Goal: Task Accomplishment & Management: Use online tool/utility

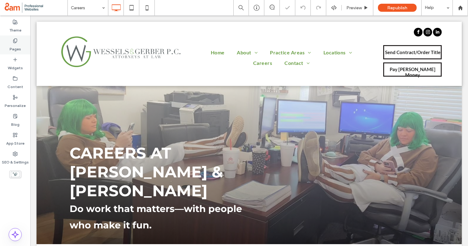
click at [16, 49] on label "Pages" at bounding box center [15, 47] width 11 height 9
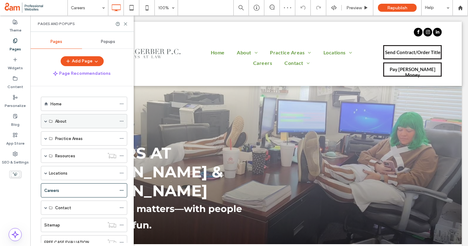
click at [45, 122] on span at bounding box center [45, 121] width 3 height 3
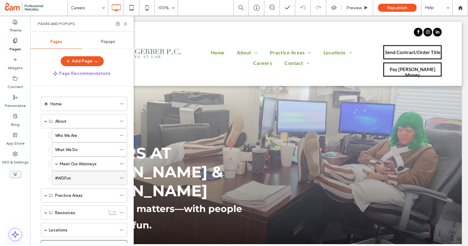
click at [65, 180] on label "#WGFun" at bounding box center [63, 178] width 16 height 11
click at [125, 22] on icon at bounding box center [125, 24] width 5 height 5
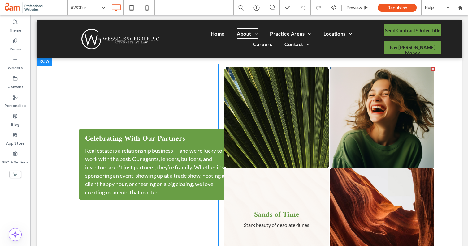
scroll to position [325, 0]
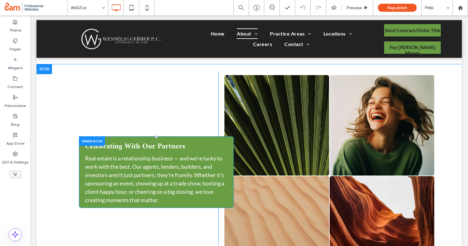
click at [89, 141] on div at bounding box center [92, 141] width 26 height 10
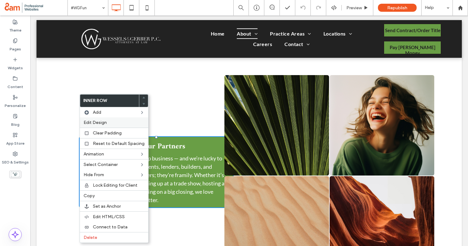
click at [104, 122] on span "Edit Design" at bounding box center [95, 122] width 23 height 5
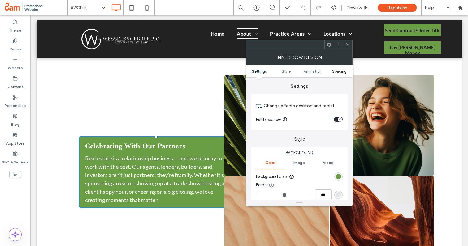
click at [340, 71] on span "Spacing" at bounding box center [339, 71] width 15 height 5
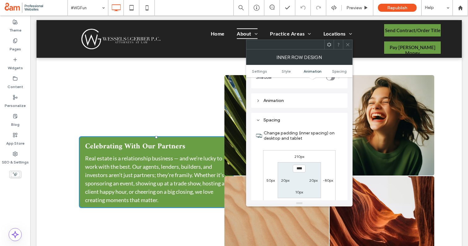
scroll to position [194, 0]
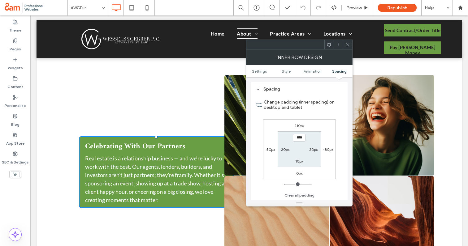
click at [326, 149] on label "-80px" at bounding box center [328, 149] width 10 height 5
type input "*"
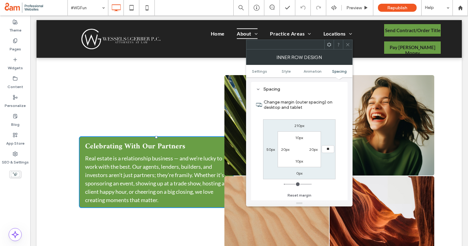
type input "**"
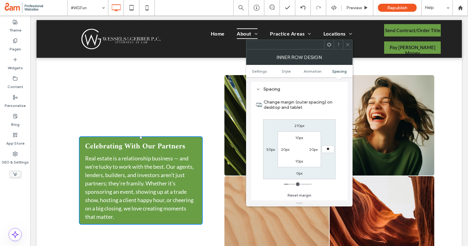
type input "*"
type input "***"
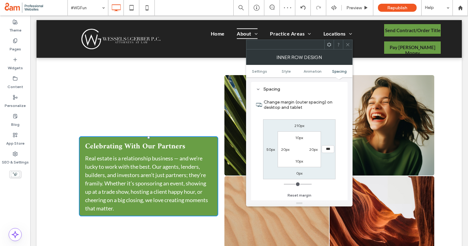
click at [269, 150] on label "50px" at bounding box center [270, 149] width 8 height 5
type input "**"
type input "*"
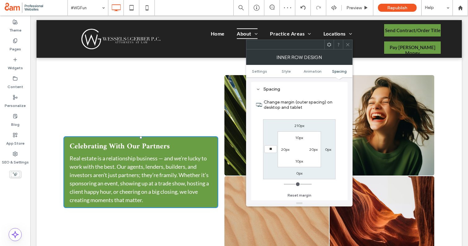
type input "**"
click at [348, 41] on span at bounding box center [347, 44] width 5 height 9
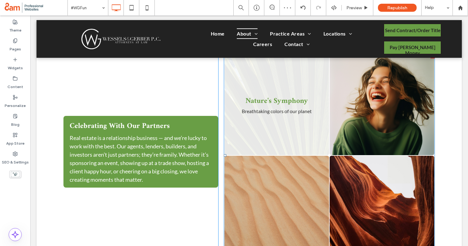
scroll to position [341, 0]
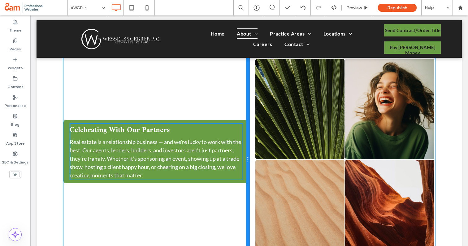
drag, startPoint x: 217, startPoint y: 93, endPoint x: 234, endPoint y: 96, distance: 16.6
click at [234, 96] on div "Celebrating With Our Partners Real estate is a relationship business — and we’r…" at bounding box center [156, 159] width 186 height 209
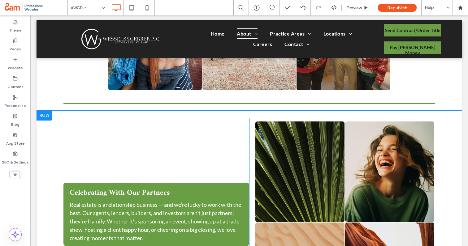
scroll to position [273, 0]
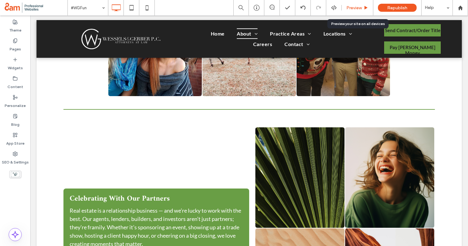
click at [356, 5] on span "Preview" at bounding box center [353, 7] width 15 height 5
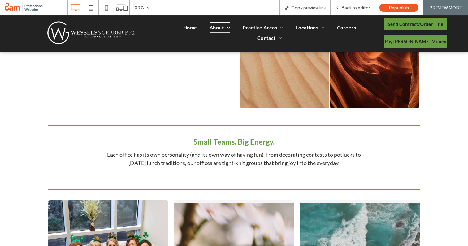
scroll to position [492, 0]
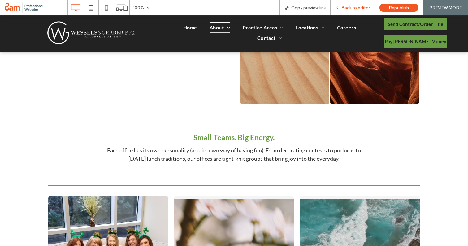
click at [349, 2] on div "Back to editor" at bounding box center [352, 7] width 44 height 15
click at [346, 9] on span "Back to editor" at bounding box center [355, 7] width 28 height 5
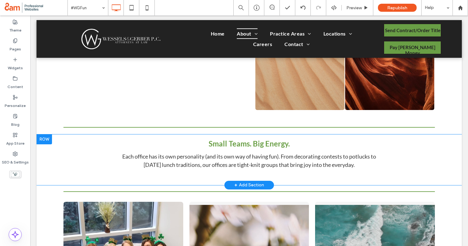
click at [47, 140] on div at bounding box center [43, 140] width 15 height 10
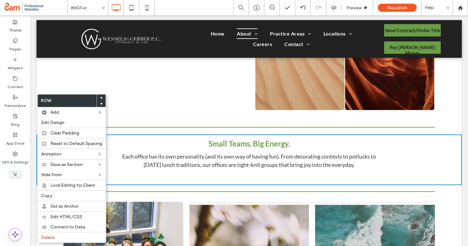
click at [102, 96] on div at bounding box center [101, 98] width 9 height 6
click at [100, 99] on span at bounding box center [101, 98] width 2 height 6
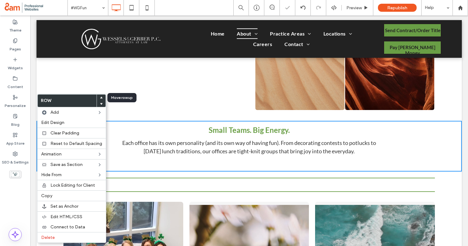
click at [100, 99] on span at bounding box center [101, 98] width 2 height 6
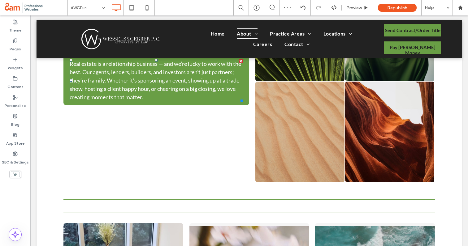
scroll to position [507, 0]
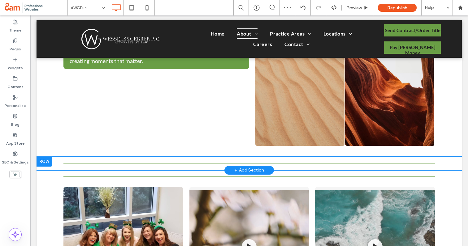
click at [49, 162] on div at bounding box center [43, 162] width 15 height 10
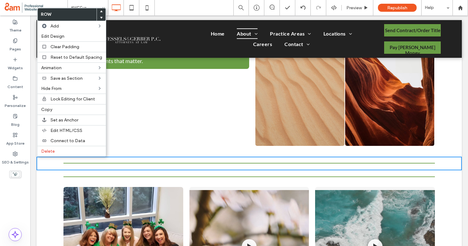
click at [101, 10] on div at bounding box center [101, 11] width 9 height 6
click at [100, 11] on use at bounding box center [101, 11] width 3 height 2
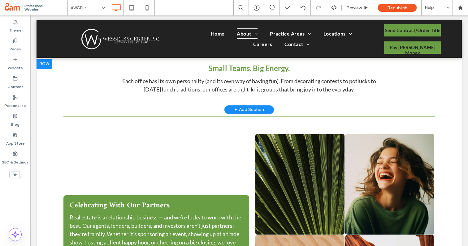
scroll to position [339, 0]
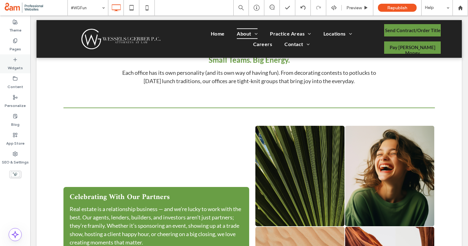
click at [15, 68] on label "Widgets" at bounding box center [15, 66] width 15 height 9
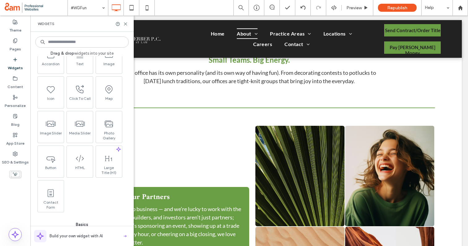
scroll to position [126, 0]
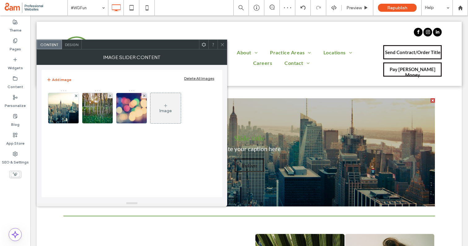
click at [72, 46] on span "Design" at bounding box center [71, 44] width 13 height 5
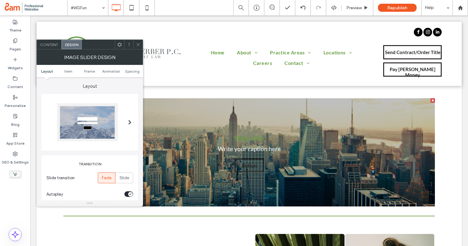
click at [131, 121] on span at bounding box center [129, 122] width 3 height 5
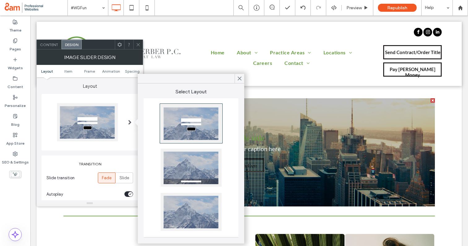
click at [190, 219] on div at bounding box center [191, 212] width 61 height 38
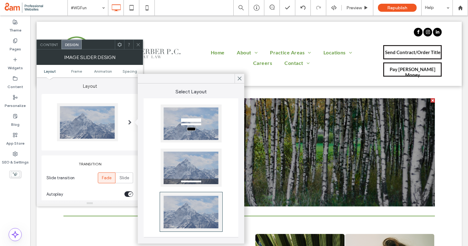
click at [116, 96] on div at bounding box center [89, 122] width 97 height 57
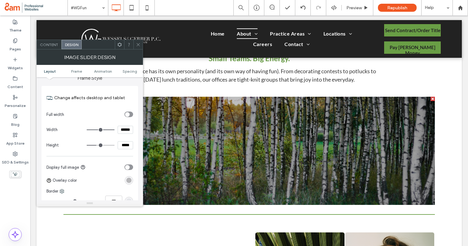
scroll to position [192, 0]
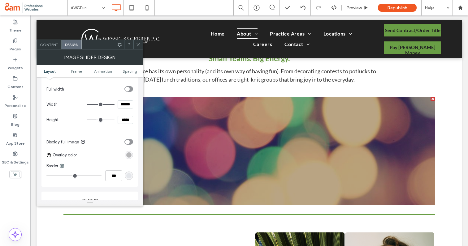
click at [138, 48] on span at bounding box center [138, 44] width 5 height 9
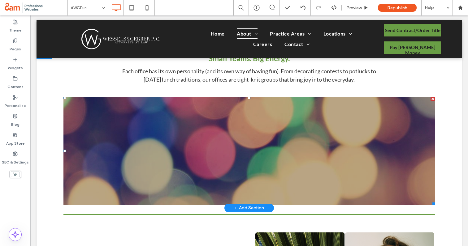
click at [432, 99] on div at bounding box center [432, 99] width 4 height 4
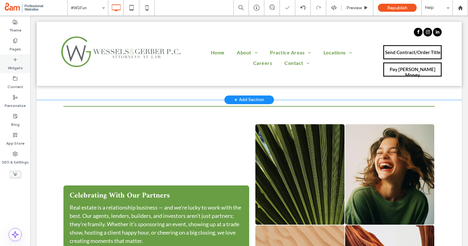
click at [18, 61] on div "Widgets" at bounding box center [15, 63] width 30 height 19
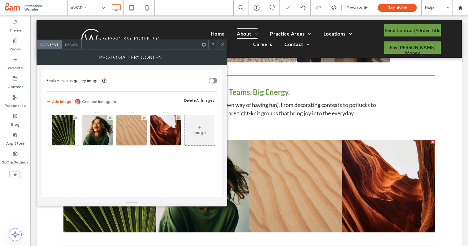
scroll to position [307, 0]
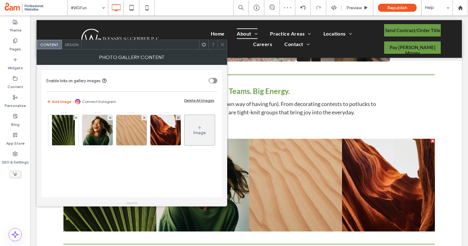
click at [75, 46] on span "Design" at bounding box center [71, 44] width 13 height 5
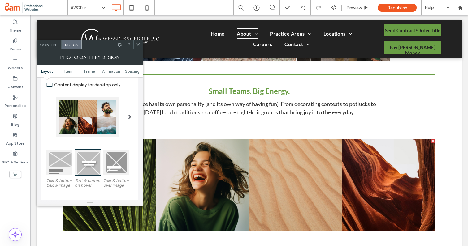
scroll to position [33, 0]
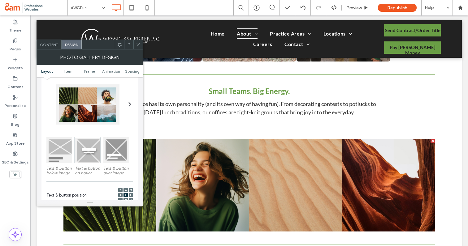
click at [125, 107] on div at bounding box center [129, 104] width 13 height 49
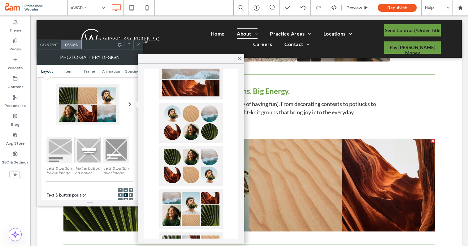
scroll to position [290, 0]
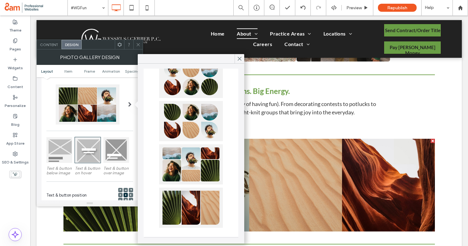
click at [126, 119] on div at bounding box center [129, 104] width 13 height 49
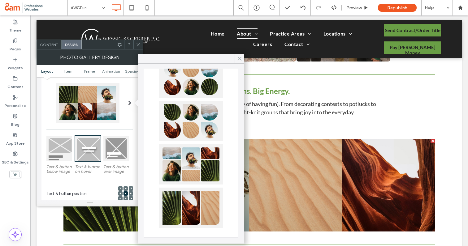
click at [239, 58] on use at bounding box center [239, 58] width 3 height 3
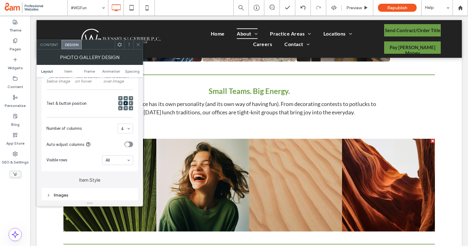
scroll to position [137, 0]
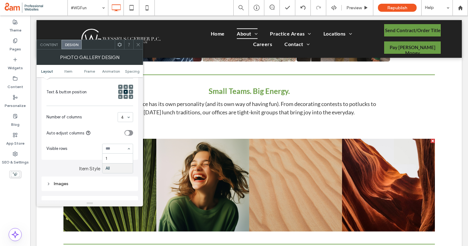
click at [112, 148] on input at bounding box center [115, 149] width 21 height 4
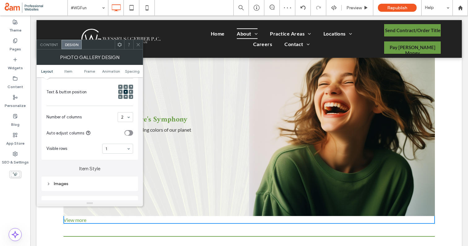
scroll to position [408, 0]
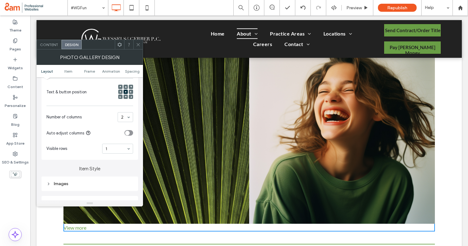
click at [128, 134] on div "toggle" at bounding box center [127, 133] width 5 height 5
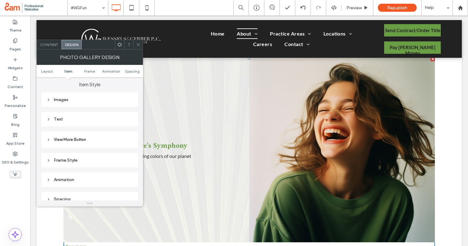
scroll to position [346, 0]
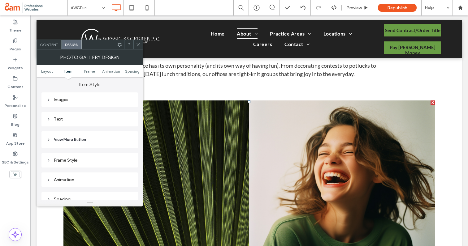
click at [431, 99] on div "Click To Paste Click To Paste Nature's Symphony Breathtaking colors of our plan…" at bounding box center [248, 197] width 371 height 200
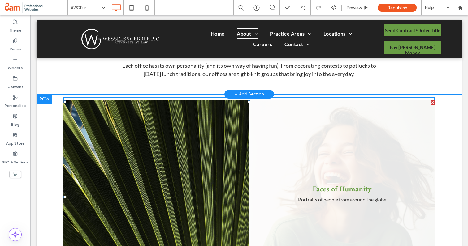
click at [431, 102] on div at bounding box center [432, 103] width 4 height 4
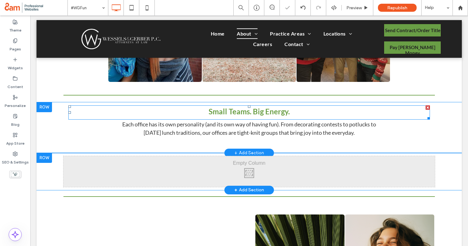
scroll to position [288, 0]
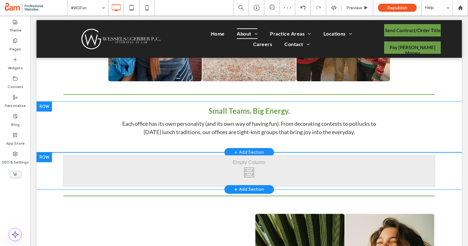
click at [45, 157] on div at bounding box center [43, 157] width 15 height 10
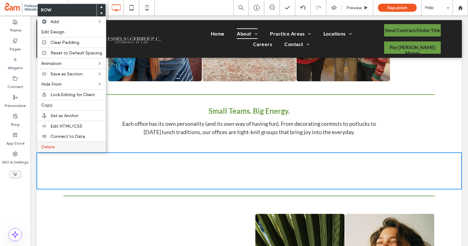
click at [50, 146] on span "Delete" at bounding box center [48, 146] width 14 height 5
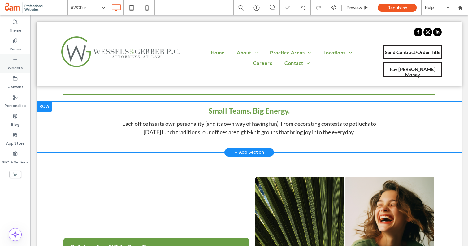
click at [18, 67] on label "Widgets" at bounding box center [15, 66] width 15 height 9
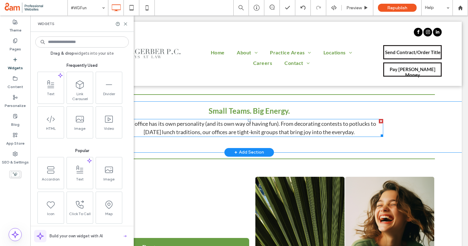
click at [195, 131] on span "Each office has its own personality (and its own way of having fun). From decor…" at bounding box center [249, 127] width 254 height 15
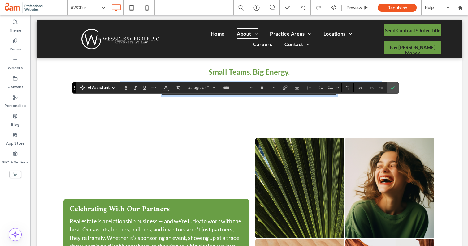
scroll to position [264, 0]
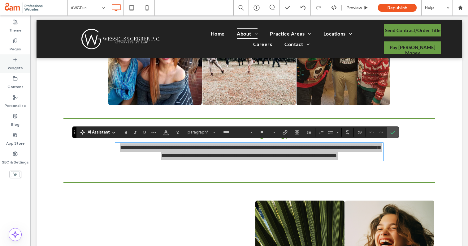
click at [16, 62] on icon at bounding box center [15, 59] width 5 height 5
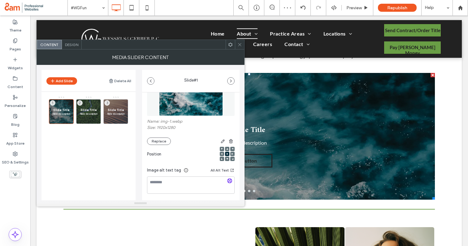
scroll to position [48, 0]
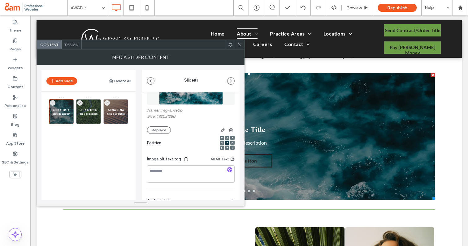
click at [70, 44] on span "Design" at bounding box center [71, 44] width 13 height 5
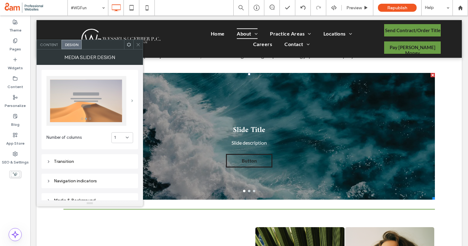
click at [131, 101] on span at bounding box center [132, 101] width 2 height 3
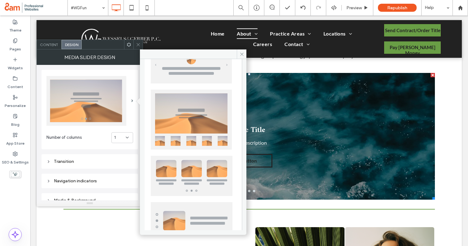
scroll to position [150, 0]
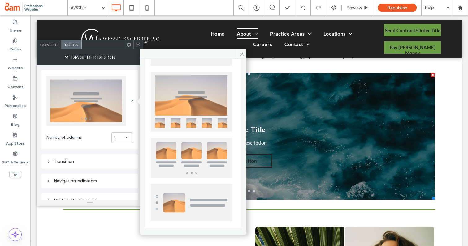
click at [202, 157] on img at bounding box center [192, 158] width 82 height 40
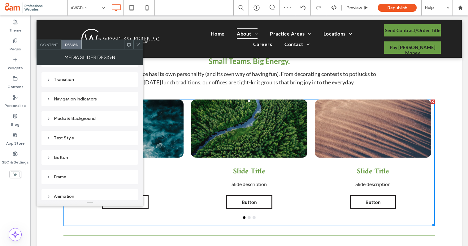
scroll to position [94, 0]
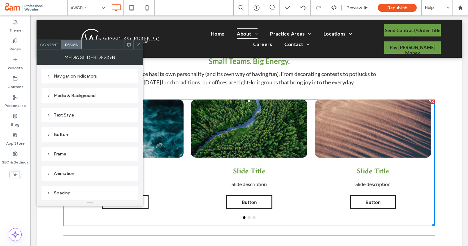
click at [49, 134] on icon at bounding box center [48, 135] width 4 height 4
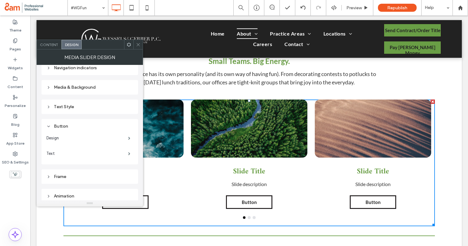
click at [52, 43] on span "Content" at bounding box center [49, 44] width 18 height 5
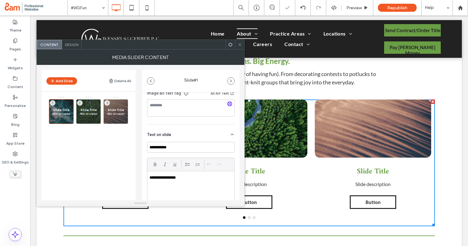
scroll to position [108, 0]
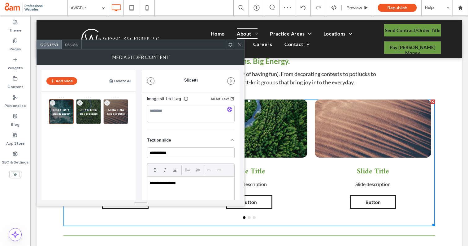
click at [223, 138] on div "Text on slide" at bounding box center [191, 138] width 88 height 17
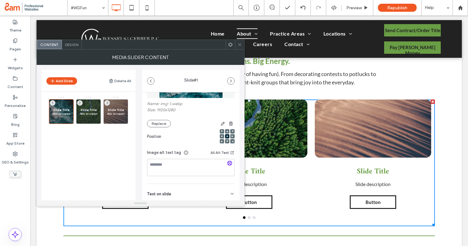
scroll to position [88, 0]
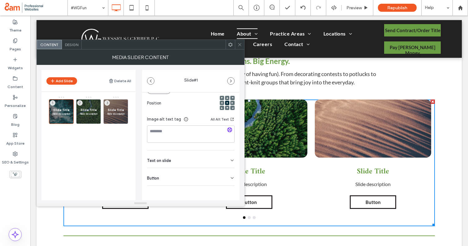
click at [177, 165] on div "Text on slide" at bounding box center [191, 159] width 88 height 17
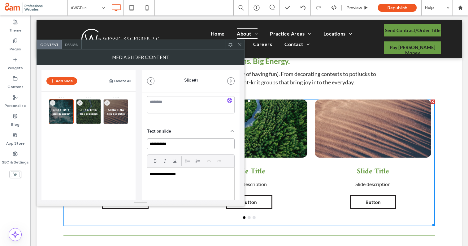
drag, startPoint x: 173, startPoint y: 145, endPoint x: 116, endPoint y: 140, distance: 57.8
click at [116, 140] on div "**********" at bounding box center [140, 132] width 198 height 135
drag, startPoint x: 182, startPoint y: 176, endPoint x: 112, endPoint y: 152, distance: 74.7
click at [112, 152] on div "**********" at bounding box center [140, 132] width 198 height 135
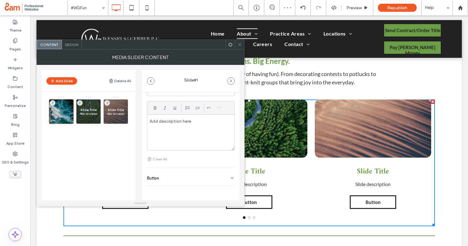
click at [174, 177] on div "Button" at bounding box center [191, 176] width 88 height 17
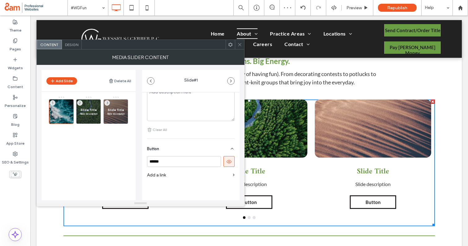
click at [225, 166] on button at bounding box center [228, 161] width 11 height 11
click at [238, 48] on span at bounding box center [239, 44] width 5 height 9
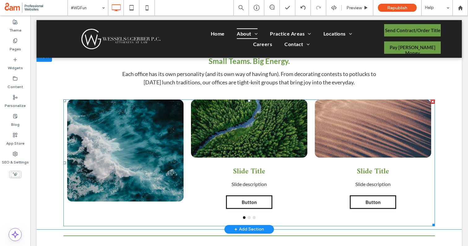
click at [139, 135] on div at bounding box center [125, 151] width 116 height 102
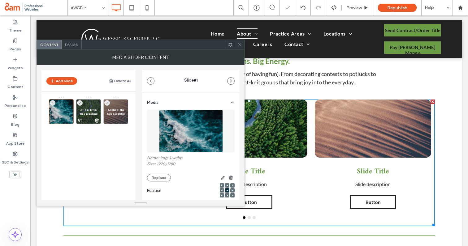
click at [97, 119] on icon at bounding box center [96, 121] width 5 height 6
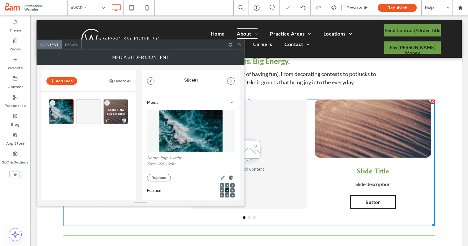
click at [124, 121] on icon at bounding box center [124, 121] width 5 height 6
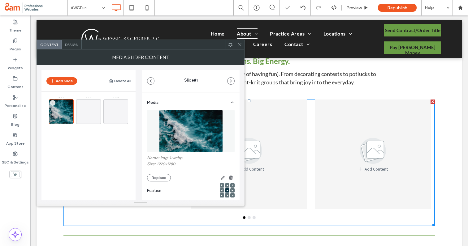
click at [243, 45] on div at bounding box center [239, 44] width 9 height 9
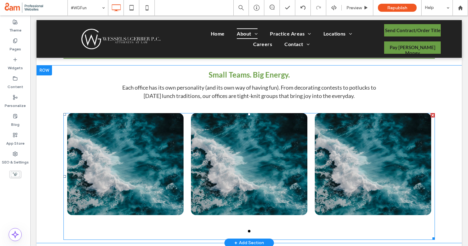
scroll to position [332, 0]
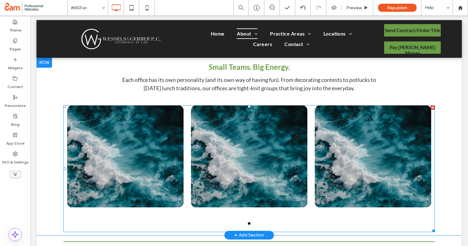
click at [152, 208] on div at bounding box center [125, 159] width 116 height 109
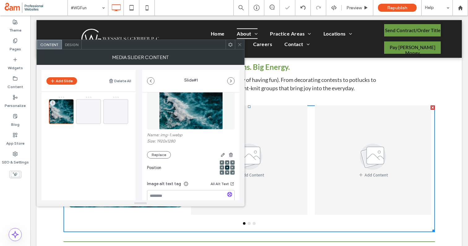
scroll to position [25, 0]
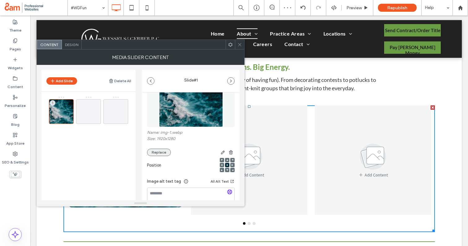
click at [161, 153] on button "Replace" at bounding box center [159, 152] width 24 height 7
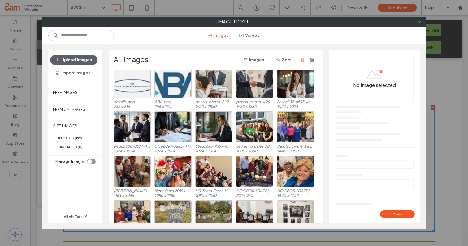
scroll to position [165, 0]
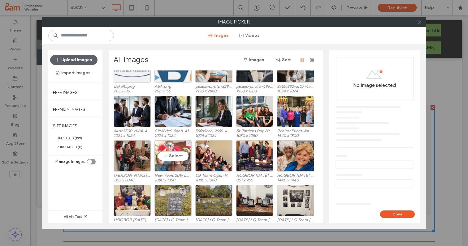
click at [174, 157] on div "Select" at bounding box center [172, 155] width 37 height 31
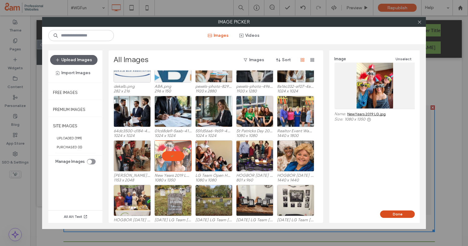
click at [398, 212] on button "Done" at bounding box center [397, 214] width 35 height 7
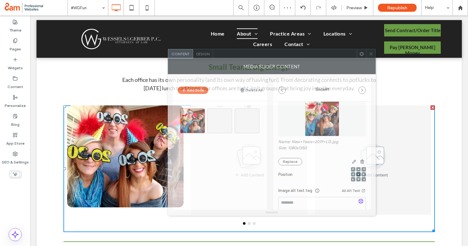
drag, startPoint x: 174, startPoint y: 45, endPoint x: 305, endPoint y: 54, distance: 131.5
click at [305, 54] on div at bounding box center [285, 53] width 144 height 9
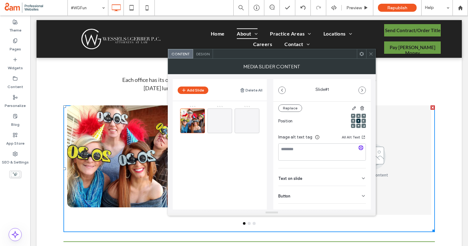
scroll to position [88, 0]
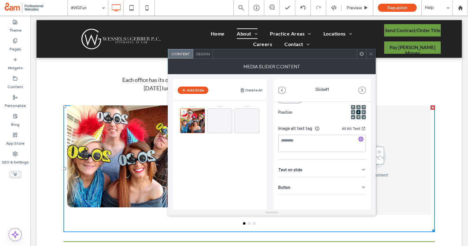
click at [202, 53] on span "Design" at bounding box center [202, 54] width 13 height 5
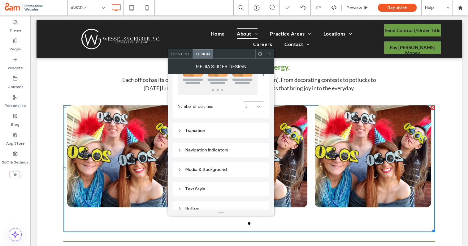
scroll to position [37, 0]
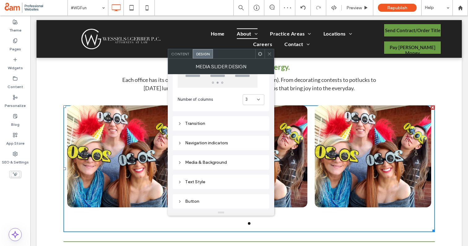
click at [197, 123] on div "Transition" at bounding box center [221, 123] width 87 height 5
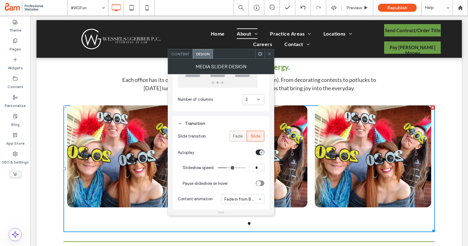
click at [243, 140] on label "Fade" at bounding box center [238, 136] width 18 height 11
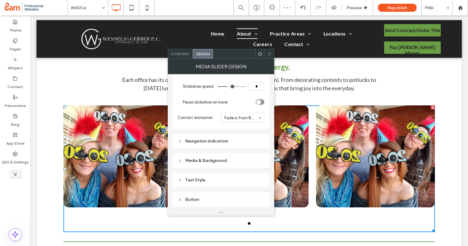
scroll to position [119, 0]
click at [210, 135] on div "Navigation indicators" at bounding box center [221, 140] width 97 height 15
click at [210, 140] on div "Navigation indicators" at bounding box center [221, 139] width 87 height 5
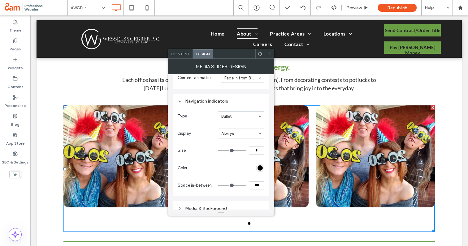
scroll to position [162, 0]
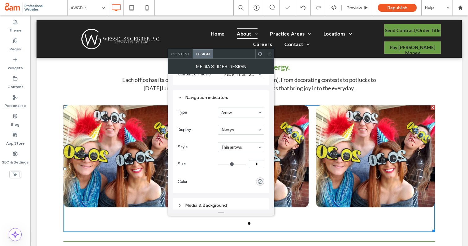
type input "**"
type input "****"
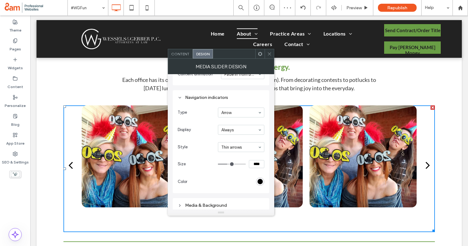
click at [257, 180] on div "rgb(0, 0, 0)" at bounding box center [260, 182] width 8 height 8
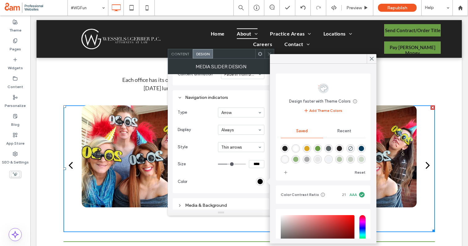
click at [320, 149] on div "rgba(105,158,69,1)" at bounding box center [317, 148] width 5 height 5
type input "*******"
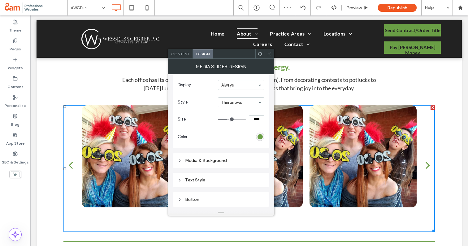
scroll to position [212, 0]
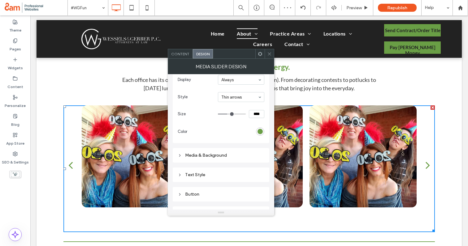
click at [227, 152] on div "Media & Background" at bounding box center [221, 155] width 87 height 8
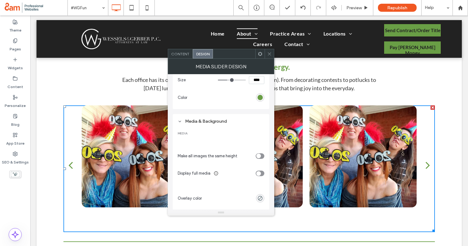
click at [206, 121] on div "Media & Background" at bounding box center [221, 121] width 87 height 5
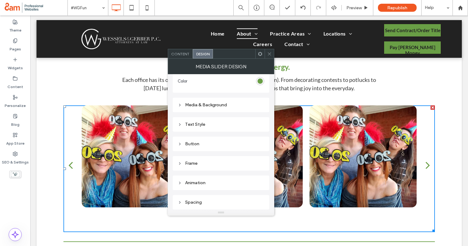
click at [266, 54] on div at bounding box center [268, 53] width 9 height 9
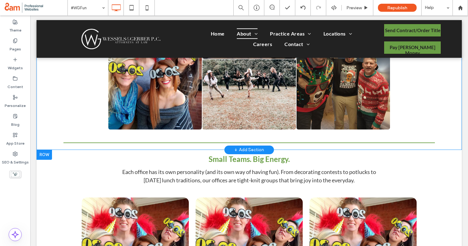
scroll to position [190, 0]
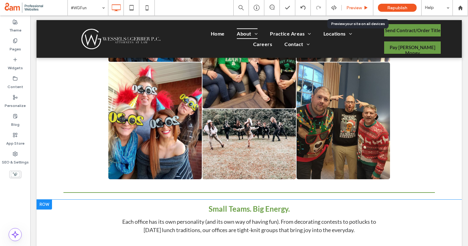
click at [360, 12] on div "Preview" at bounding box center [357, 7] width 32 height 15
click at [362, 10] on div "Preview" at bounding box center [356, 7] width 31 height 5
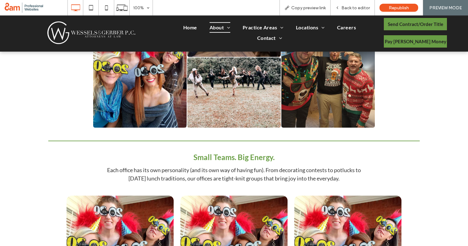
scroll to position [245, 0]
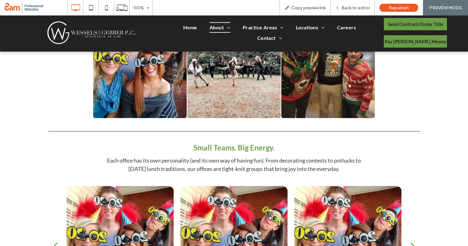
click at [230, 150] on span "Small Teams. Big Energy." at bounding box center [233, 147] width 81 height 9
click at [350, 9] on span "Back to editor" at bounding box center [355, 7] width 28 height 5
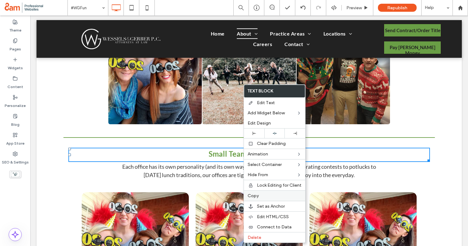
click at [254, 199] on div "Copy" at bounding box center [274, 196] width 61 height 11
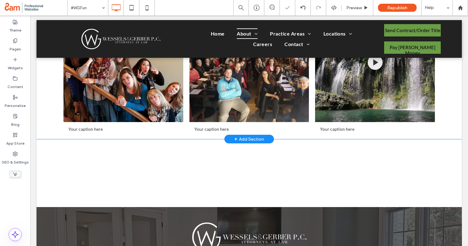
scroll to position [974, 0]
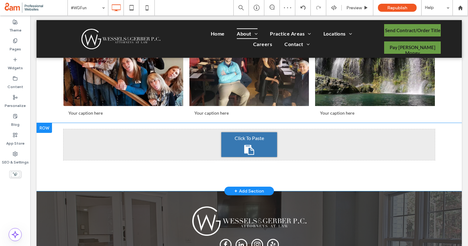
click at [240, 138] on span "Click To Paste" at bounding box center [248, 138] width 29 height 7
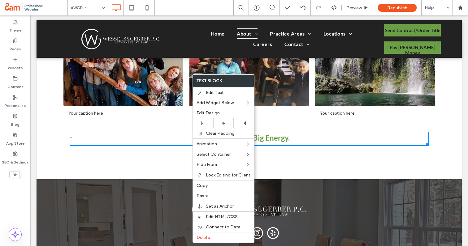
click at [165, 172] on div "Click To Paste Small Teams. Big Energy. Row + Add Section" at bounding box center [248, 151] width 425 height 56
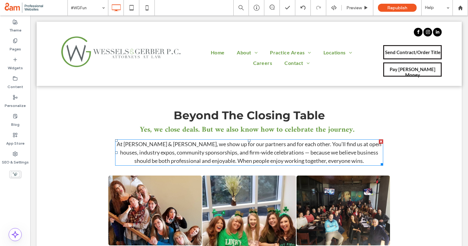
scroll to position [1, 0]
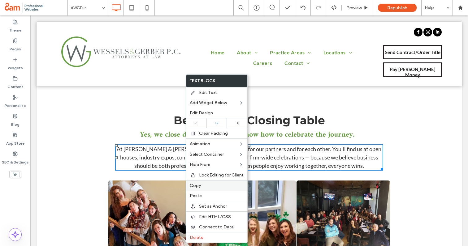
click at [191, 185] on span "Copy" at bounding box center [195, 185] width 11 height 5
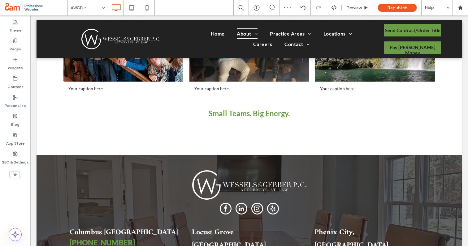
scroll to position [986, 0]
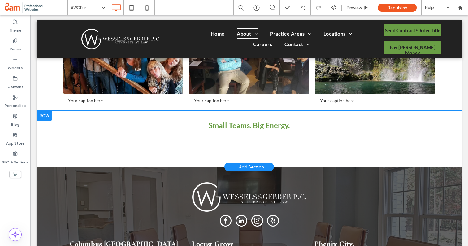
click at [49, 116] on div at bounding box center [43, 116] width 15 height 10
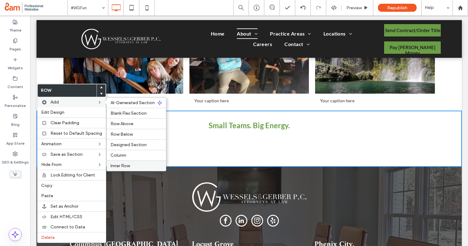
click at [121, 165] on span "Inner Row" at bounding box center [119, 165] width 19 height 5
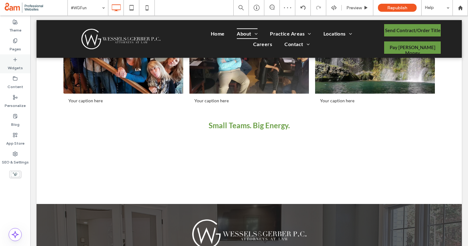
click at [15, 64] on label "Widgets" at bounding box center [15, 66] width 15 height 9
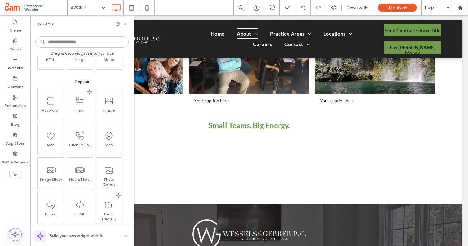
scroll to position [80, 0]
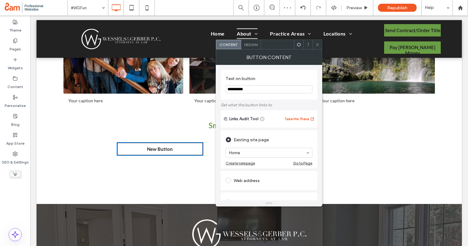
drag, startPoint x: 58, startPoint y: 196, endPoint x: 166, endPoint y: 2, distance: 222.3
click at [242, 88] on input "**********" at bounding box center [268, 89] width 87 height 8
paste input "*****"
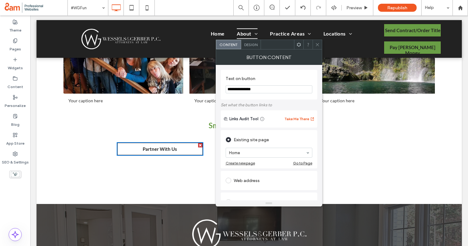
type input "**********"
type input "****"
click at [315, 44] on icon at bounding box center [317, 44] width 5 height 5
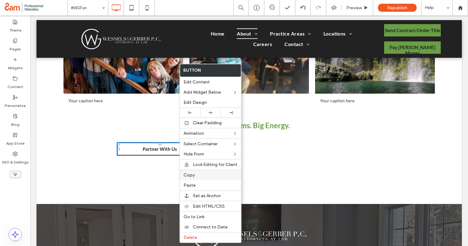
click at [190, 174] on span "Copy" at bounding box center [188, 175] width 11 height 5
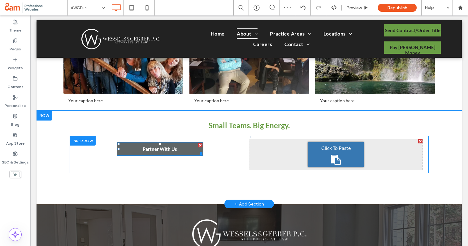
click at [179, 148] on link "Partner With Us" at bounding box center [160, 149] width 87 height 14
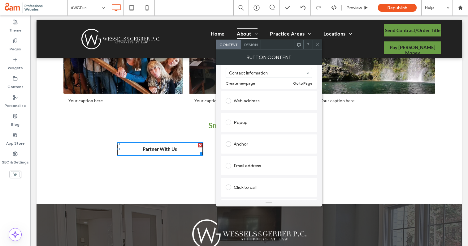
scroll to position [0, 0]
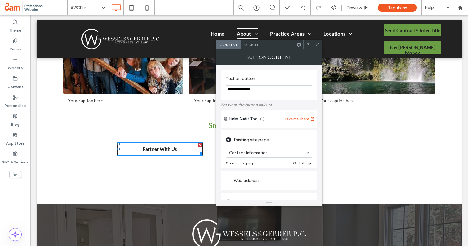
click at [247, 45] on span "Design" at bounding box center [250, 44] width 13 height 5
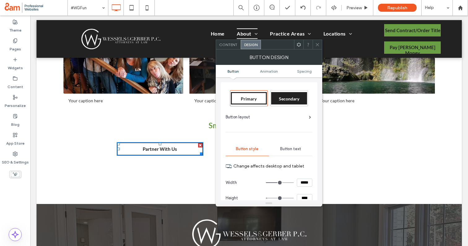
click at [283, 101] on span "Secondary" at bounding box center [289, 98] width 20 height 5
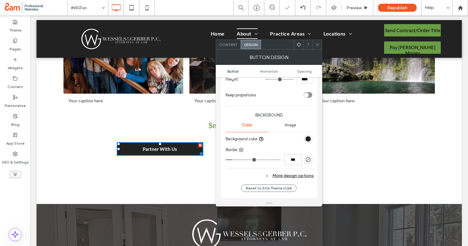
scroll to position [132, 0]
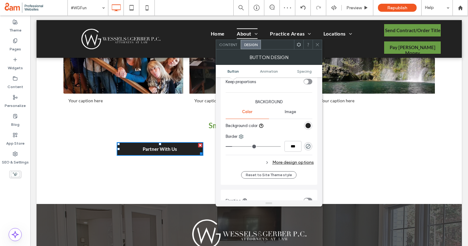
click at [307, 127] on div "rgb(34, 34, 34)" at bounding box center [307, 125] width 5 height 5
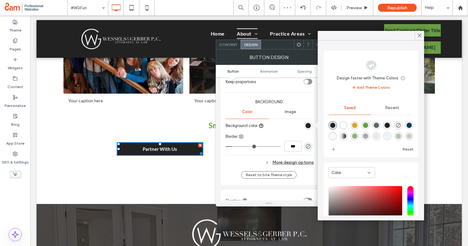
click at [366, 126] on div "rgba(105,158,69,1)" at bounding box center [365, 125] width 5 height 5
type input "*******"
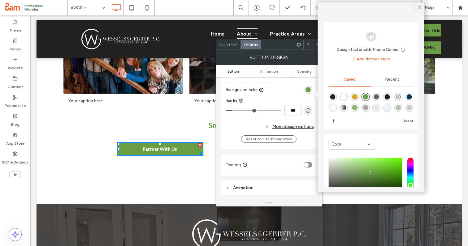
scroll to position [169, 0]
click at [275, 126] on div "More design options" at bounding box center [269, 126] width 88 height 8
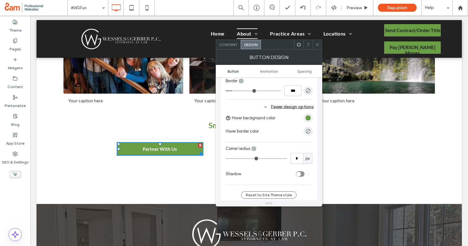
scroll to position [195, 0]
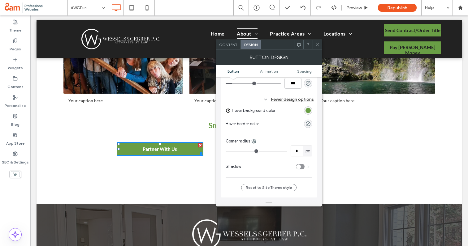
click at [308, 112] on div "rgb(105, 158, 69)" at bounding box center [307, 110] width 5 height 5
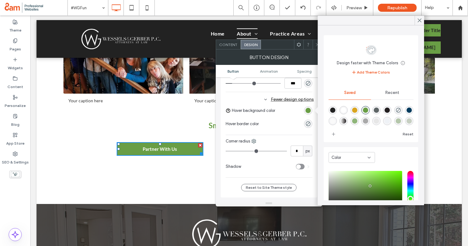
click at [333, 111] on div "rgba(34,34,34,1)" at bounding box center [332, 110] width 5 height 5
type input "*******"
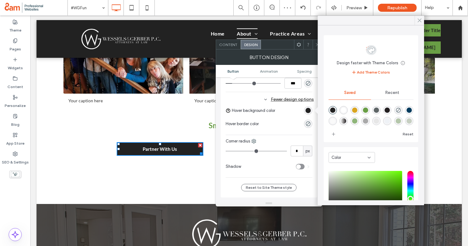
click at [419, 20] on use at bounding box center [419, 20] width 3 height 3
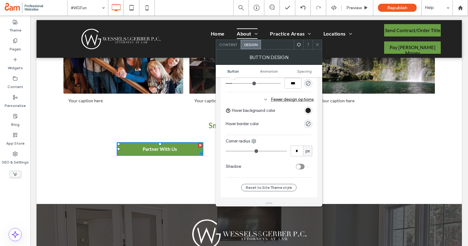
click at [316, 45] on use at bounding box center [317, 44] width 3 height 3
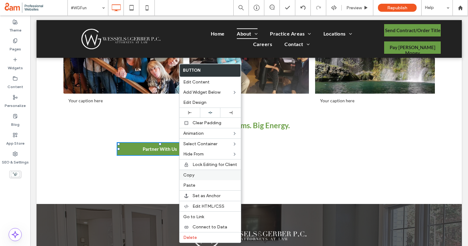
click at [196, 177] on label "Copy" at bounding box center [210, 175] width 54 height 5
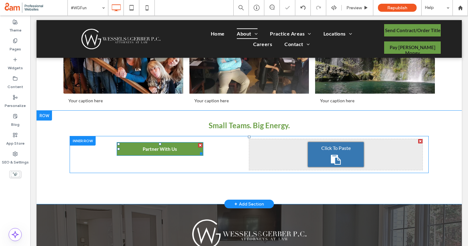
click at [316, 153] on div "Click To Paste" at bounding box center [336, 154] width 56 height 25
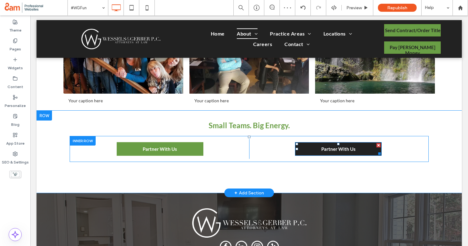
click at [319, 151] on link "Partner With Us" at bounding box center [338, 149] width 87 height 14
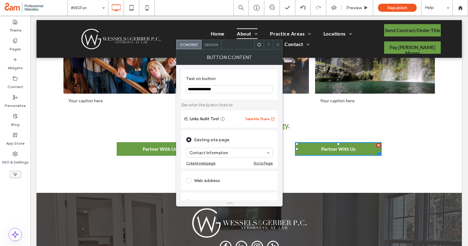
click at [204, 90] on input "**********" at bounding box center [229, 89] width 87 height 8
paste input "Text on button"
type input "**********"
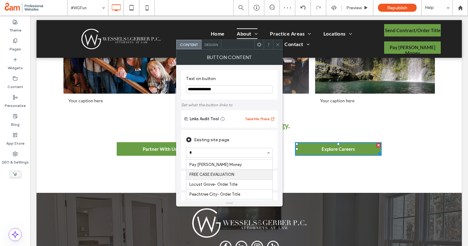
scroll to position [0, 0]
type input "***"
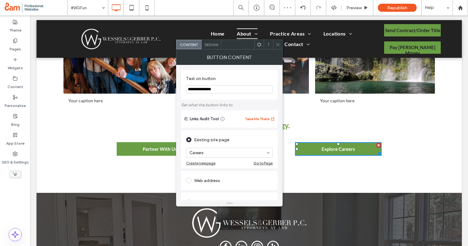
click at [277, 45] on use at bounding box center [277, 44] width 3 height 3
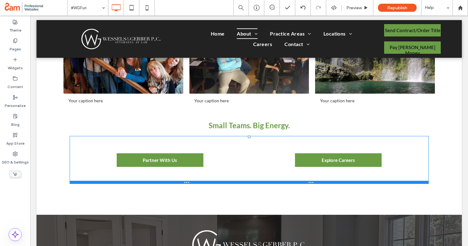
drag, startPoint x: 71, startPoint y: 161, endPoint x: 72, endPoint y: 183, distance: 22.0
click at [72, 183] on div at bounding box center [249, 182] width 359 height 3
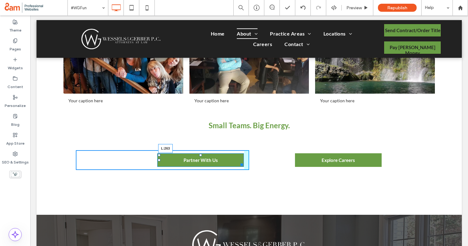
drag, startPoint x: 118, startPoint y: 160, endPoint x: 163, endPoint y: 160, distance: 44.9
click at [163, 160] on div "Click To Paste Click To Paste Partner With Us L:263" at bounding box center [162, 160] width 173 height 20
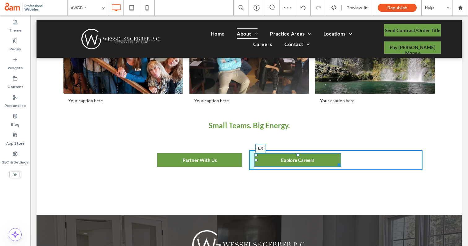
drag, startPoint x: 297, startPoint y: 161, endPoint x: 254, endPoint y: 160, distance: 42.7
click at [254, 160] on div "Click To Paste Click To Paste Explore Careers L:0" at bounding box center [335, 160] width 173 height 20
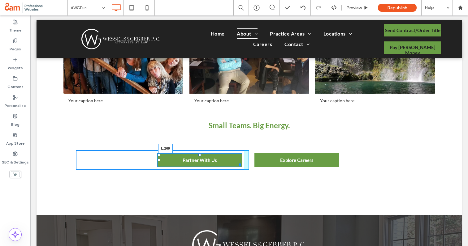
drag, startPoint x: 160, startPoint y: 160, endPoint x: 169, endPoint y: 159, distance: 8.7
click at [169, 159] on div "Click To Paste Click To Paste Partner With Us L:269" at bounding box center [162, 160] width 173 height 20
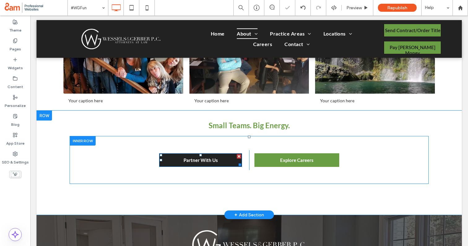
click at [194, 160] on span "Partner With Us" at bounding box center [200, 160] width 34 height 6
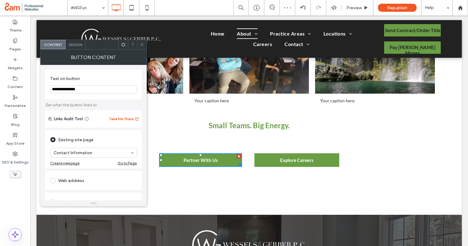
click at [72, 42] on div "Design" at bounding box center [76, 44] width 20 height 9
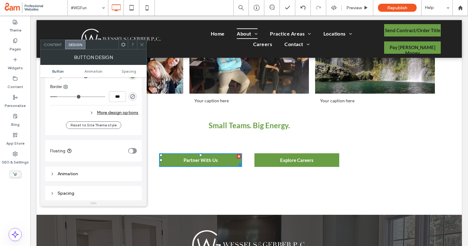
scroll to position [172, 0]
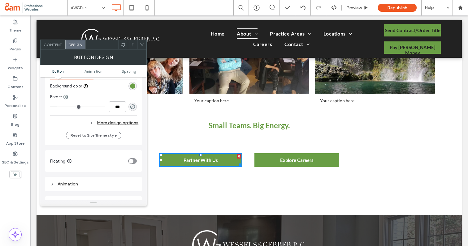
click at [96, 122] on div "More design options" at bounding box center [94, 123] width 88 height 8
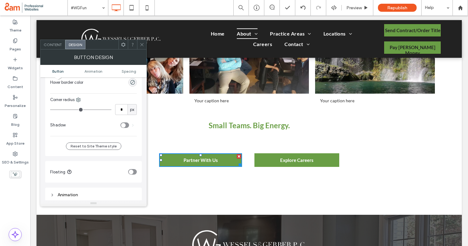
scroll to position [237, 0]
type input "*"
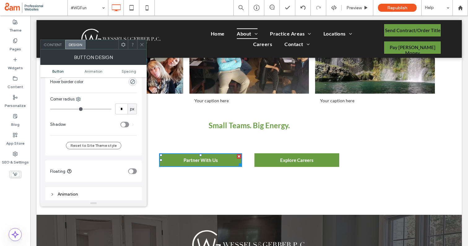
type input "*"
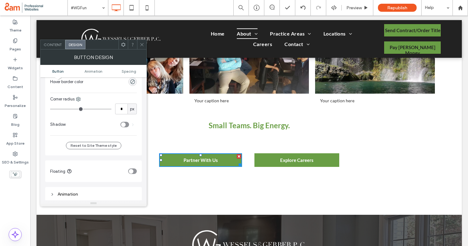
type input "*"
click at [56, 109] on input "range" at bounding box center [80, 109] width 61 height 1
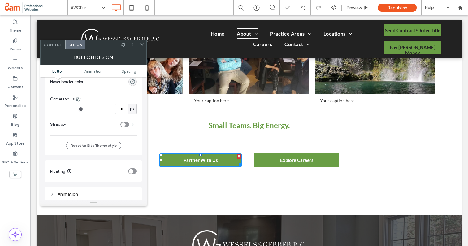
click at [142, 44] on icon at bounding box center [142, 44] width 5 height 5
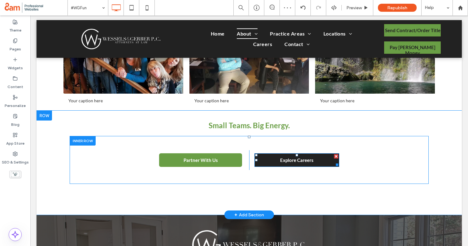
click at [268, 161] on link "Explore Careers" at bounding box center [296, 160] width 85 height 14
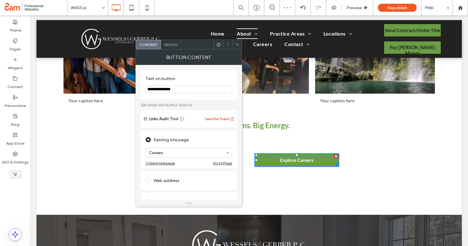
scroll to position [99, 0]
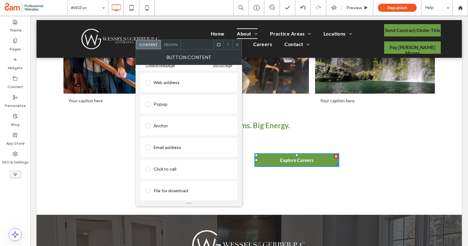
click at [171, 44] on span "Design" at bounding box center [170, 44] width 13 height 5
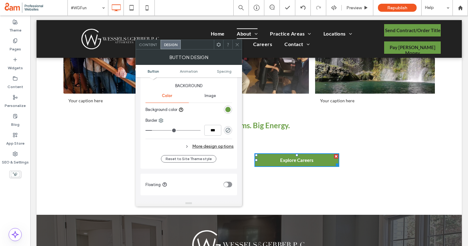
scroll to position [147, 0]
click at [200, 149] on div "More design options" at bounding box center [189, 148] width 88 height 8
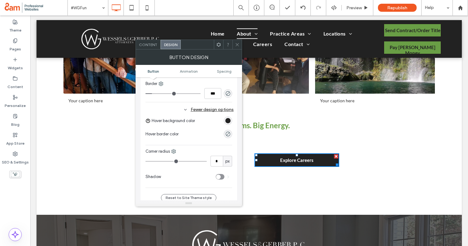
scroll to position [195, 0]
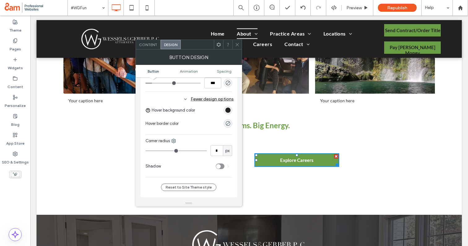
type input "*"
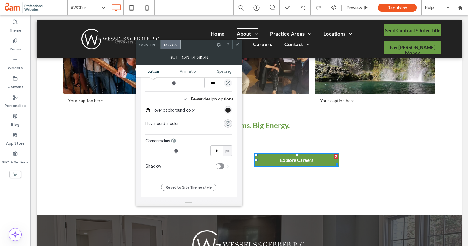
type input "*"
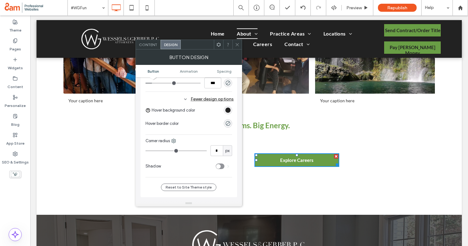
type input "*"
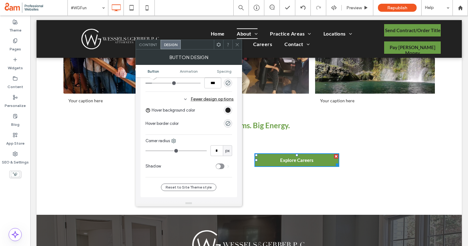
type input "*"
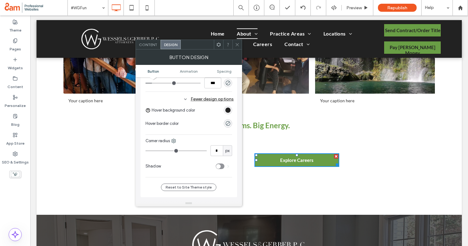
type input "*"
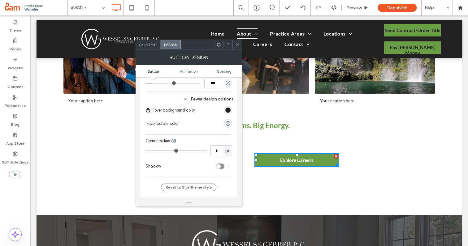
type input "*"
drag, startPoint x: 148, startPoint y: 150, endPoint x: 151, endPoint y: 151, distance: 3.6
type input "*"
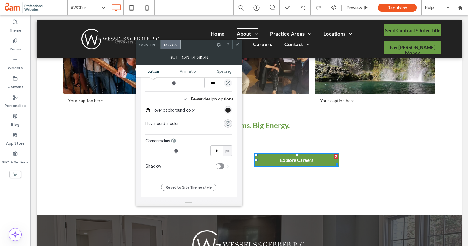
click at [151, 151] on input "range" at bounding box center [175, 151] width 61 height 1
click at [236, 48] on span at bounding box center [237, 44] width 5 height 9
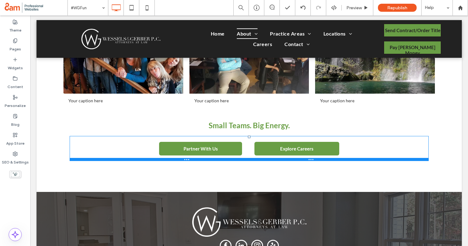
drag, startPoint x: 303, startPoint y: 184, endPoint x: 303, endPoint y: 161, distance: 22.6
click at [303, 161] on div at bounding box center [249, 159] width 359 height 3
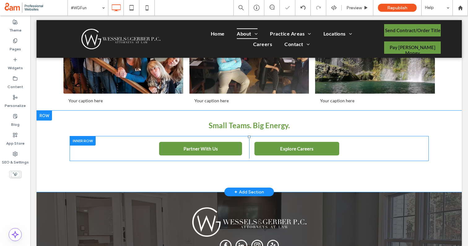
click at [78, 140] on div at bounding box center [83, 141] width 26 height 10
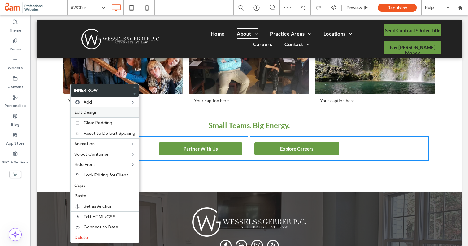
click at [108, 113] on label "Edit Design" at bounding box center [104, 112] width 61 height 5
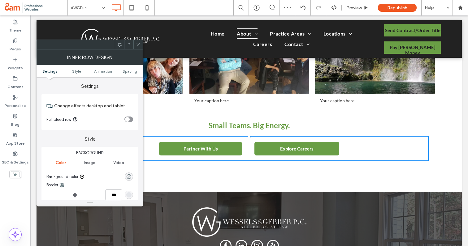
scroll to position [0, 0]
click at [130, 67] on ul "Settings Style Animation Spacing" at bounding box center [89, 71] width 106 height 12
click at [128, 71] on span "Spacing" at bounding box center [129, 71] width 15 height 5
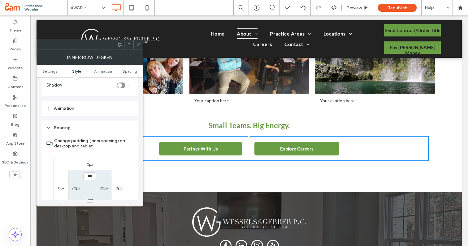
scroll to position [194, 0]
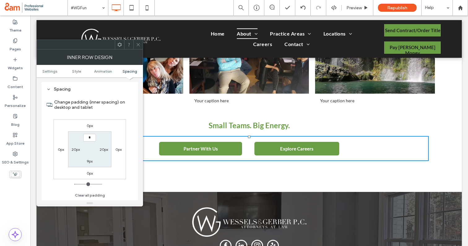
type input "***"
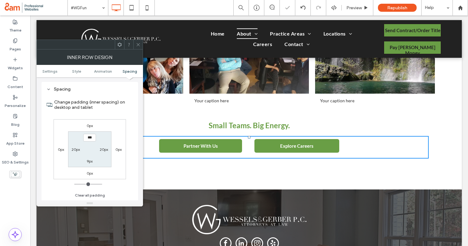
click at [88, 162] on label "9px" at bounding box center [90, 161] width 6 height 5
type input "*"
type input "***"
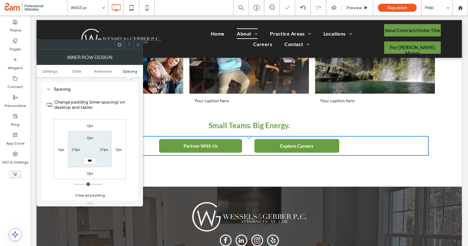
click at [137, 43] on icon at bounding box center [138, 44] width 5 height 5
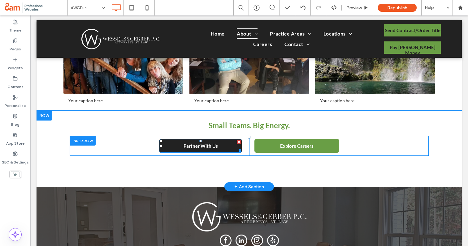
click at [219, 151] on link "Partner With Us" at bounding box center [200, 146] width 83 height 14
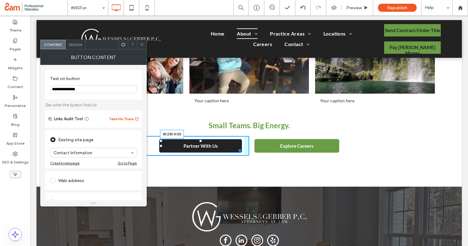
drag, startPoint x: 240, startPoint y: 152, endPoint x: 228, endPoint y: 153, distance: 11.9
click at [236, 152] on div at bounding box center [238, 149] width 5 height 5
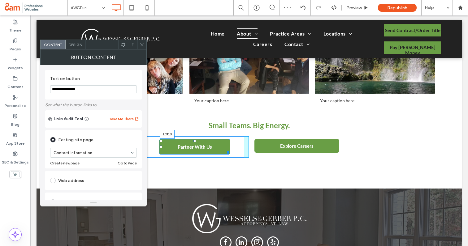
drag, startPoint x: 161, startPoint y: 146, endPoint x: 178, endPoint y: 145, distance: 17.6
click at [178, 145] on div "Click To Paste Click To Paste Partner With Us L:313" at bounding box center [162, 147] width 173 height 22
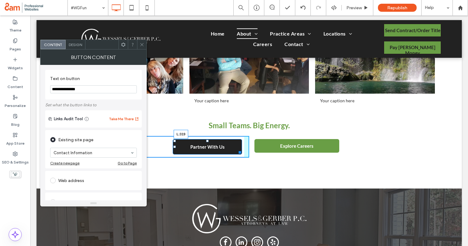
click at [176, 147] on div at bounding box center [174, 147] width 2 height 2
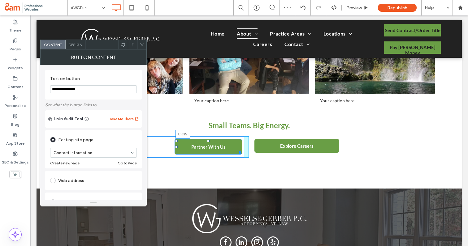
drag, startPoint x: 176, startPoint y: 148, endPoint x: 180, endPoint y: 148, distance: 3.4
click at [180, 148] on div "Click To Paste Click To Paste Partner With Us L:325" at bounding box center [162, 147] width 173 height 22
click at [141, 44] on icon at bounding box center [142, 44] width 5 height 5
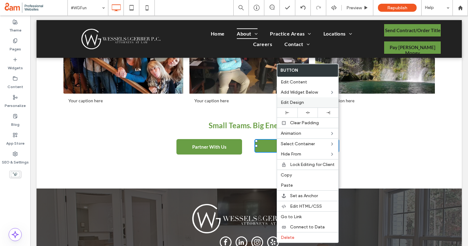
click at [295, 101] on span "Edit Design" at bounding box center [292, 102] width 23 height 5
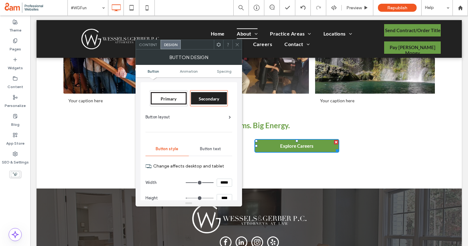
scroll to position [2, 0]
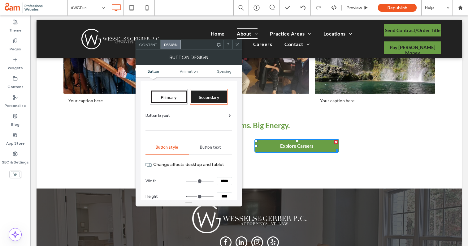
click at [221, 182] on input "*****" at bounding box center [224, 181] width 15 height 8
type input "*****"
type input "***"
click at [225, 193] on input "****" at bounding box center [224, 197] width 15 height 8
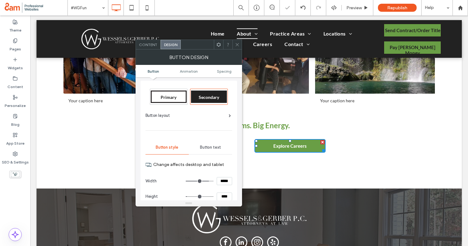
click at [225, 193] on input "****" at bounding box center [224, 197] width 15 height 8
type input "****"
type input "**"
click at [236, 42] on span at bounding box center [237, 44] width 5 height 9
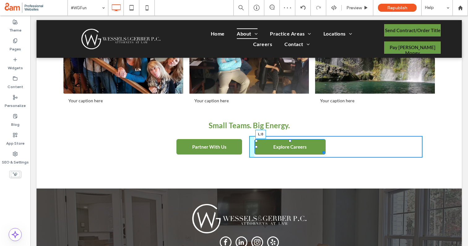
click at [254, 147] on div "Click To Paste Click To Paste Explore Careers L:0" at bounding box center [335, 147] width 173 height 22
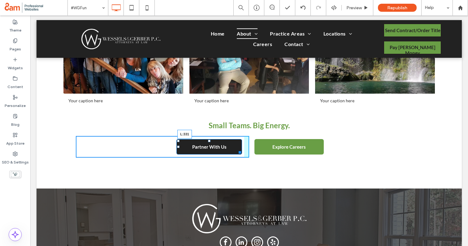
click at [179, 147] on div at bounding box center [178, 147] width 2 height 2
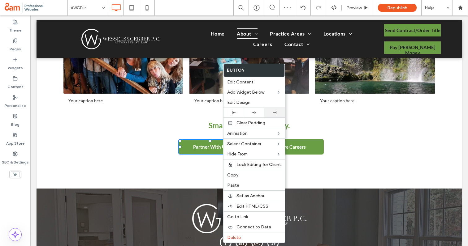
click at [276, 115] on div at bounding box center [274, 113] width 20 height 10
click at [335, 132] on h2 "Small Teams. Big Energy." at bounding box center [249, 126] width 359 height 13
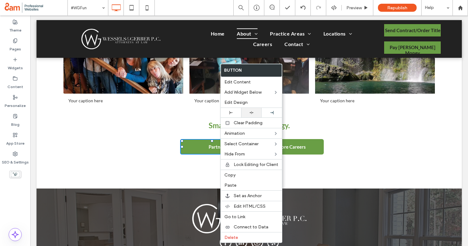
click at [254, 114] on div at bounding box center [251, 113] width 14 height 4
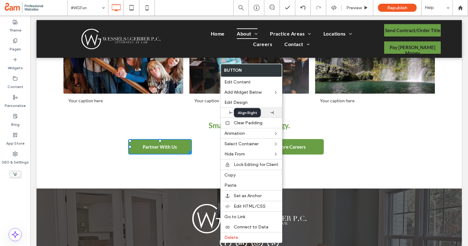
click at [269, 112] on div at bounding box center [271, 112] width 14 height 3
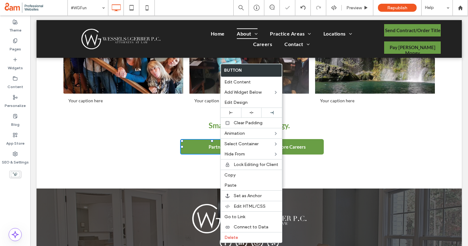
click at [275, 69] on label "Button" at bounding box center [251, 70] width 61 height 12
click at [209, 145] on span "Partner With Us" at bounding box center [225, 147] width 34 height 6
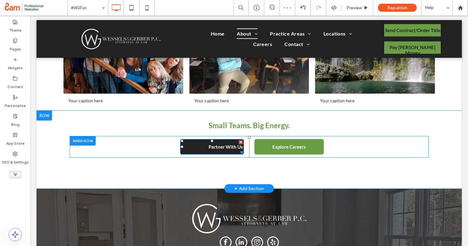
click at [210, 145] on span "Partner With Us" at bounding box center [225, 147] width 34 height 6
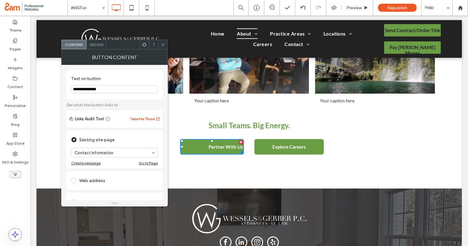
click at [95, 42] on span "Design" at bounding box center [96, 44] width 13 height 5
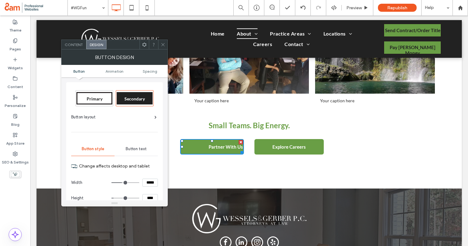
scroll to position [8, 0]
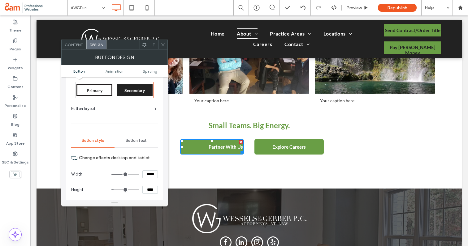
click at [130, 140] on span "Button text" at bounding box center [136, 140] width 21 height 5
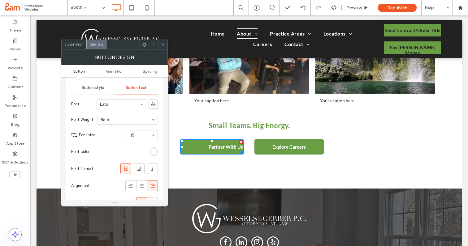
scroll to position [85, 0]
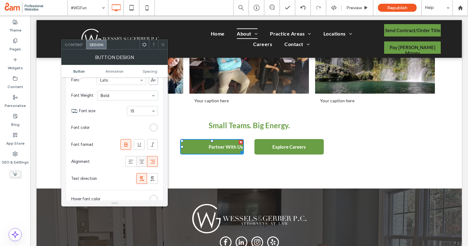
click at [141, 160] on use at bounding box center [141, 162] width 5 height 4
click at [162, 47] on span at bounding box center [163, 44] width 5 height 9
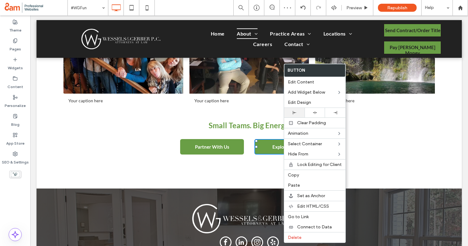
click at [295, 112] on icon at bounding box center [294, 112] width 3 height 3
click at [255, 156] on div "Click To Paste Click To Paste Explore Careers" at bounding box center [335, 147] width 173 height 22
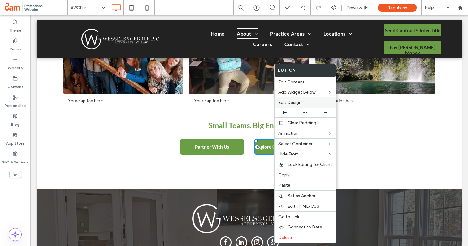
click at [299, 99] on div "Edit Design" at bounding box center [304, 102] width 61 height 10
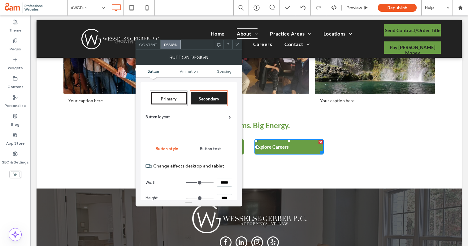
click at [223, 184] on input "*****" at bounding box center [224, 183] width 15 height 8
type input "*****"
type input "***"
click at [211, 148] on span "Button text" at bounding box center [210, 149] width 21 height 5
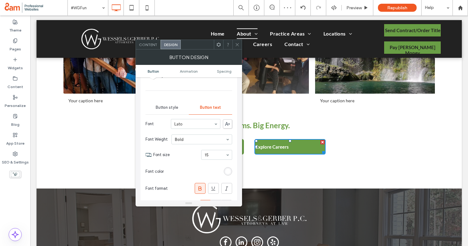
scroll to position [50, 0]
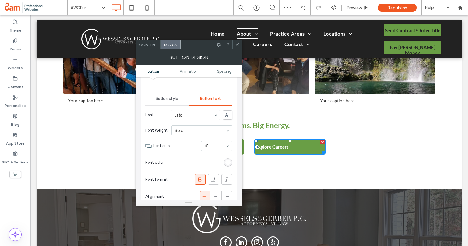
click at [217, 191] on div "Alignment" at bounding box center [188, 196] width 87 height 17
click at [217, 193] on span at bounding box center [215, 196] width 6 height 10
click at [235, 43] on icon at bounding box center [237, 44] width 5 height 5
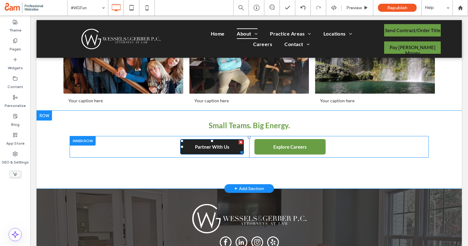
click at [219, 147] on span "Partner With Us" at bounding box center [212, 147] width 34 height 6
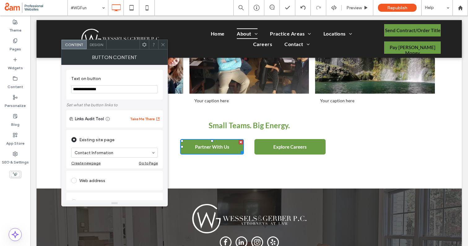
click at [98, 47] on div "Design" at bounding box center [97, 44] width 20 height 9
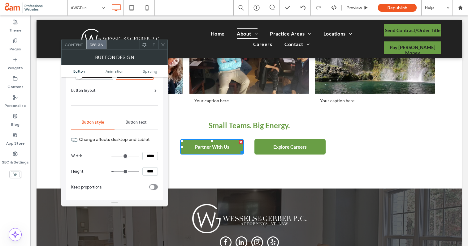
scroll to position [28, 0]
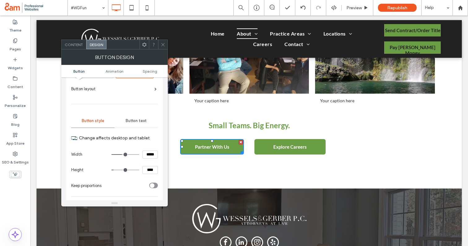
click at [151, 156] on input "*****" at bounding box center [149, 155] width 15 height 8
type input "*****"
type input "***"
click at [134, 120] on span "Button text" at bounding box center [136, 120] width 21 height 5
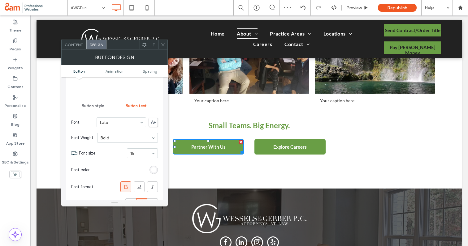
scroll to position [69, 0]
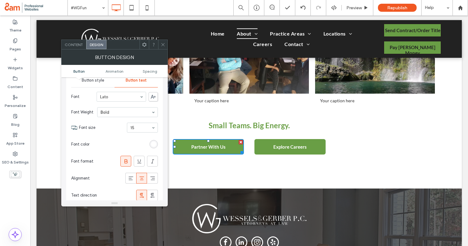
click at [161, 49] on span at bounding box center [163, 44] width 5 height 9
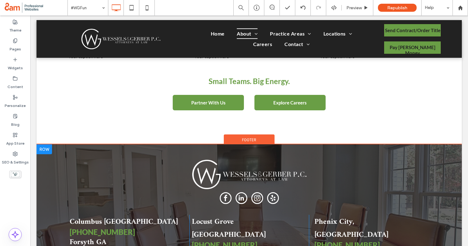
scroll to position [1014, 0]
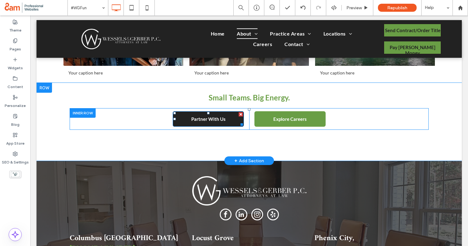
click at [228, 122] on link "Partner With Us" at bounding box center [208, 118] width 71 height 15
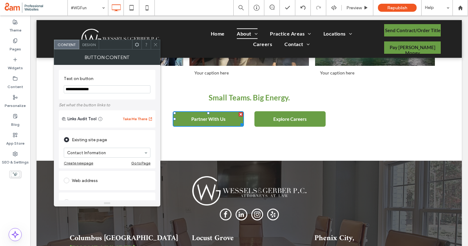
click at [92, 42] on span "Design" at bounding box center [88, 44] width 13 height 5
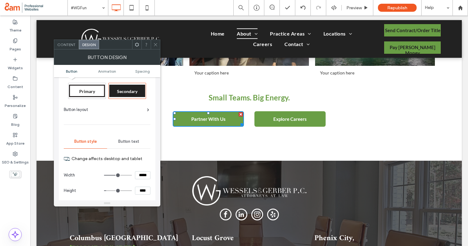
scroll to position [8, 0]
click at [158, 45] on div at bounding box center [155, 44] width 9 height 9
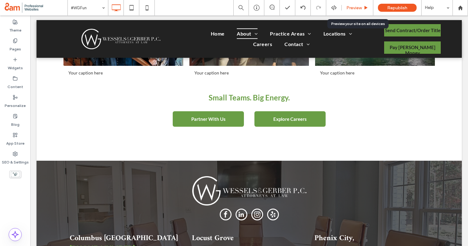
click at [352, 11] on div "Preview" at bounding box center [357, 7] width 32 height 15
click at [354, 5] on span "Preview" at bounding box center [353, 7] width 15 height 5
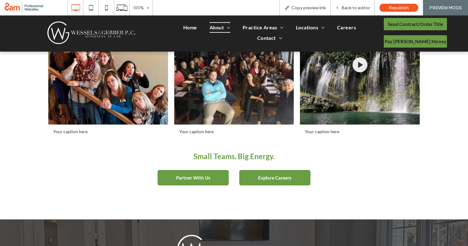
scroll to position [946, 0]
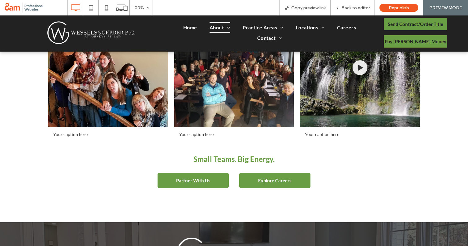
click at [264, 161] on span "Small Teams. Big Energy." at bounding box center [233, 159] width 81 height 9
click at [355, 2] on div "Back to editor" at bounding box center [352, 7] width 44 height 15
click at [354, 8] on span "Back to editor" at bounding box center [355, 7] width 28 height 5
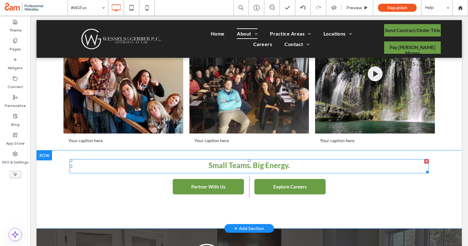
click at [291, 167] on h2 "Small Teams. Big Energy." at bounding box center [249, 166] width 359 height 13
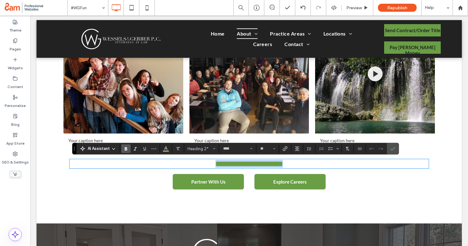
click at [298, 166] on h2 "**********" at bounding box center [249, 164] width 359 height 8
type input "**"
drag, startPoint x: 254, startPoint y: 167, endPoint x: 172, endPoint y: 164, distance: 82.0
click at [172, 164] on h2 "**********" at bounding box center [249, 164] width 359 height 8
click at [392, 149] on icon "Confirm" at bounding box center [392, 148] width 5 height 5
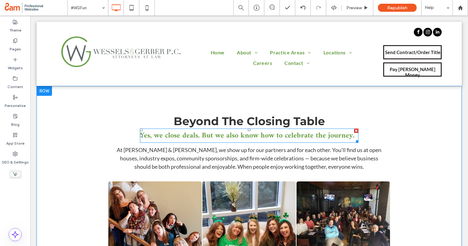
click at [283, 138] on span "Yes, we close deals. But we also know how to celebrate the journey." at bounding box center [247, 135] width 214 height 13
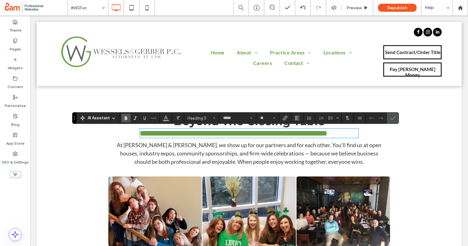
click at [323, 92] on div "**********" at bounding box center [248, 235] width 371 height 292
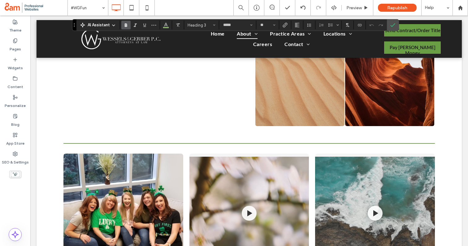
scroll to position [541, 0]
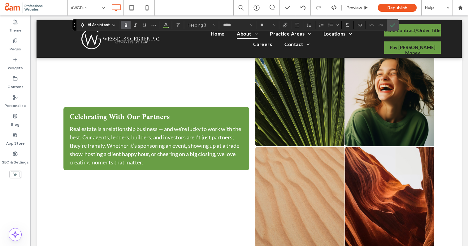
click at [168, 124] on span "Celebrating With Our Partners" at bounding box center [120, 117] width 100 height 13
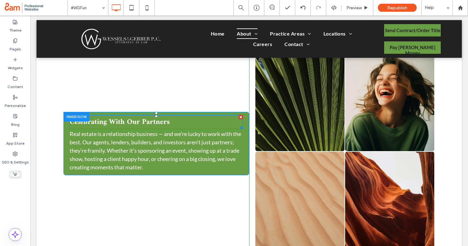
click at [157, 122] on span "Celebrating With Our Partners" at bounding box center [120, 122] width 100 height 13
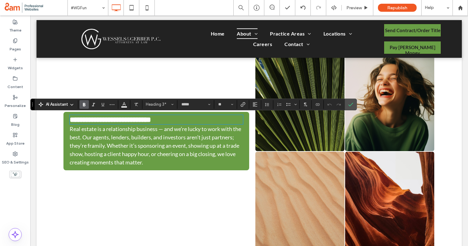
click at [209, 195] on div "**********" at bounding box center [156, 151] width 186 height 209
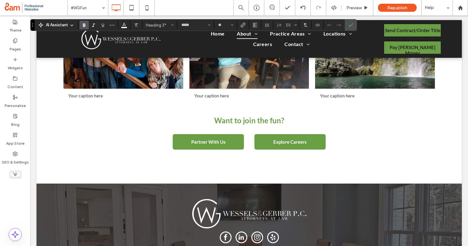
scroll to position [1010, 0]
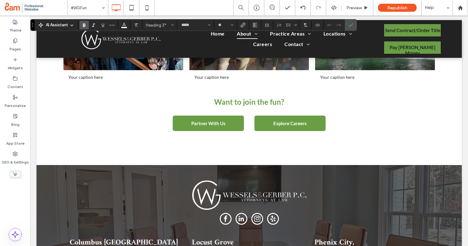
click at [240, 101] on span "Want to join the fun?" at bounding box center [249, 101] width 70 height 9
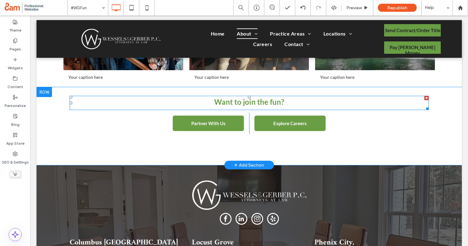
click at [240, 101] on span "Want to join the fun?" at bounding box center [249, 101] width 70 height 9
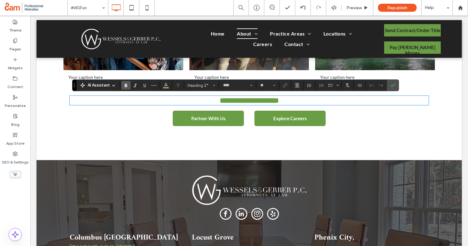
click at [240, 101] on span "**********" at bounding box center [249, 100] width 59 height 7
click at [230, 86] on input "****" at bounding box center [235, 85] width 26 height 5
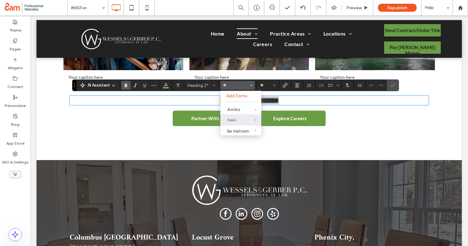
click at [234, 121] on div "Amiri" at bounding box center [240, 120] width 27 height 7
type input "*****"
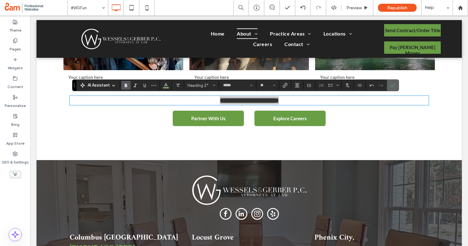
click at [393, 88] on span "Confirm" at bounding box center [392, 85] width 5 height 11
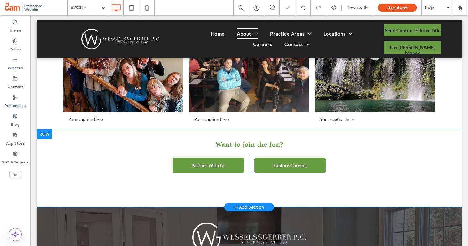
scroll to position [944, 0]
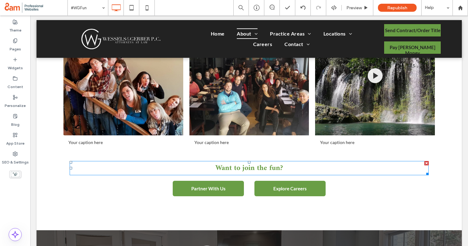
click at [243, 170] on span "Want to join the fun?" at bounding box center [248, 168] width 67 height 13
type input "*****"
type input "**"
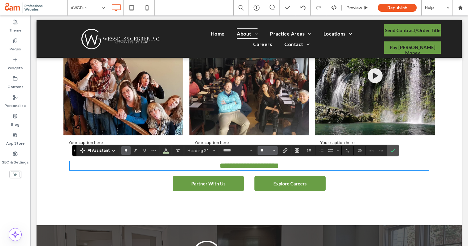
click at [267, 152] on input "**" at bounding box center [266, 150] width 12 height 5
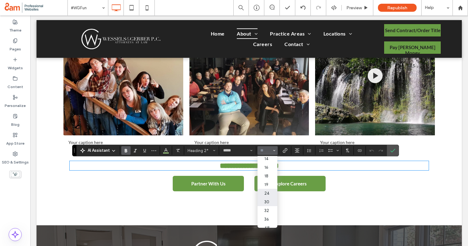
click at [268, 203] on label "30" at bounding box center [267, 202] width 20 height 9
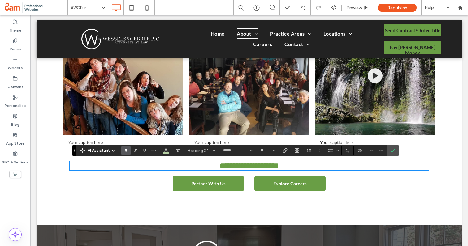
type input "**"
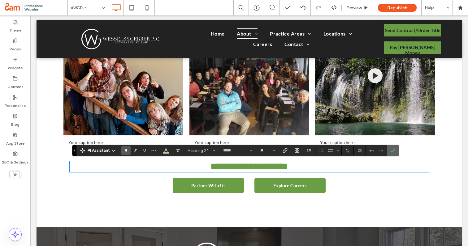
click at [388, 152] on label "Confirm" at bounding box center [392, 150] width 9 height 11
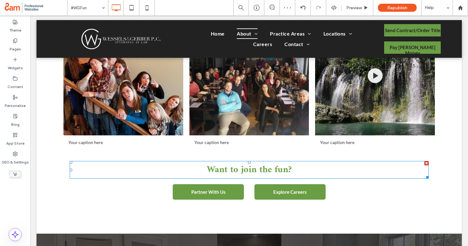
click at [249, 170] on span "Want to join the fun?" at bounding box center [249, 170] width 85 height 16
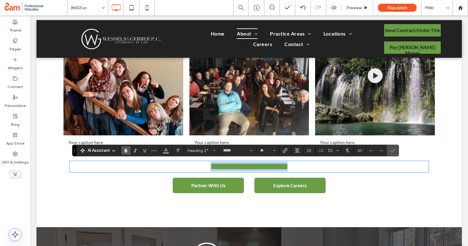
click at [244, 170] on span "**********" at bounding box center [248, 166] width 77 height 9
click at [396, 148] on label "Confirm" at bounding box center [392, 150] width 9 height 11
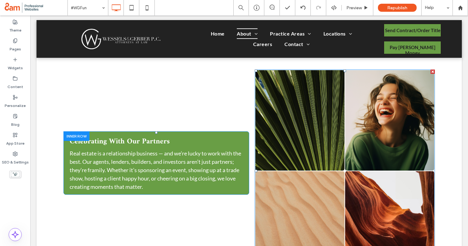
scroll to position [513, 0]
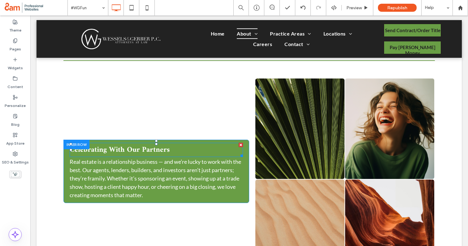
click at [151, 151] on span "Celebrating With Our Partners" at bounding box center [120, 150] width 100 height 13
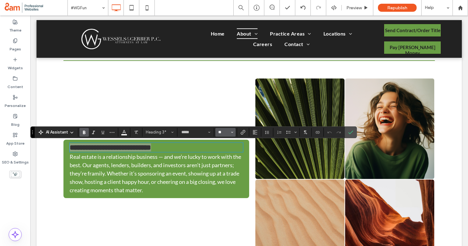
click at [224, 133] on input "**" at bounding box center [223, 132] width 12 height 5
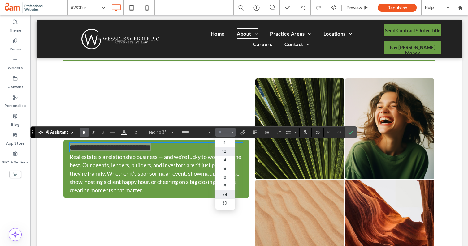
scroll to position [32, 0]
click at [226, 195] on label "30" at bounding box center [225, 196] width 20 height 9
type input "**"
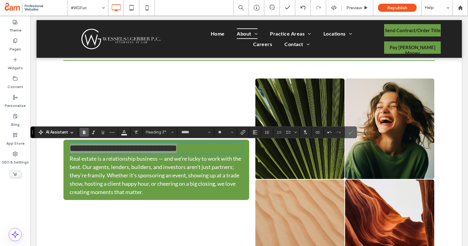
click at [353, 135] on span "Confirm" at bounding box center [350, 132] width 5 height 11
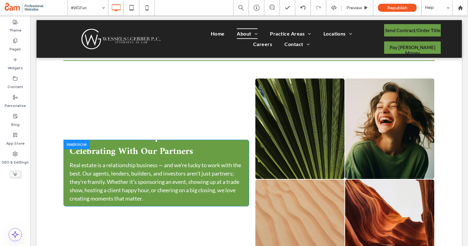
click at [71, 143] on div at bounding box center [76, 145] width 26 height 10
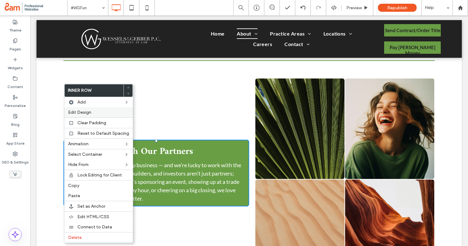
click at [85, 111] on span "Edit Design" at bounding box center [79, 112] width 23 height 5
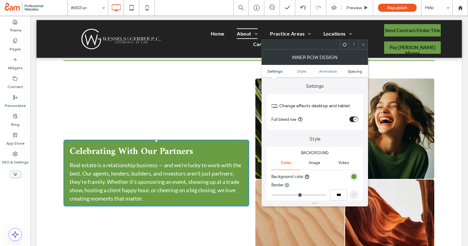
click at [353, 71] on span "Spacing" at bounding box center [354, 71] width 15 height 5
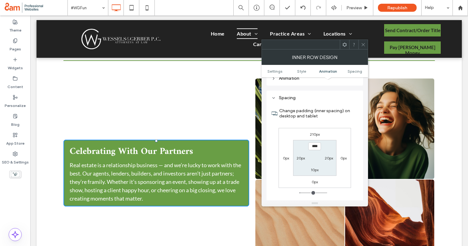
scroll to position [194, 0]
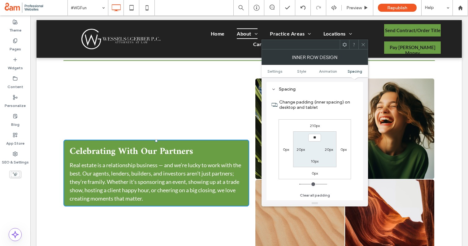
type input "****"
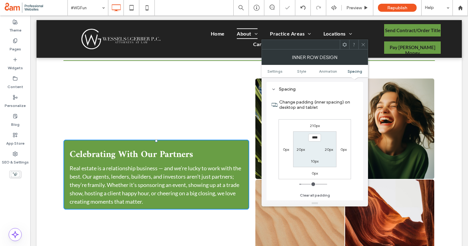
click at [313, 163] on label "10px" at bounding box center [315, 161] width 8 height 5
type input "**"
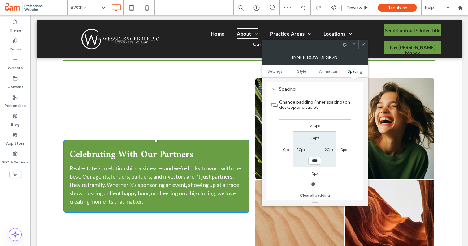
click at [312, 162] on input "****" at bounding box center [314, 161] width 13 height 8
type input "****"
type input "**"
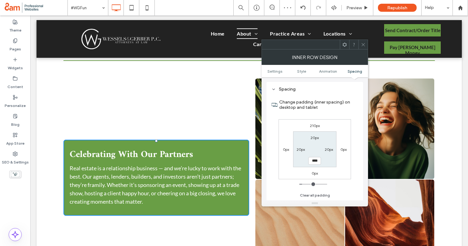
click at [363, 46] on icon at bounding box center [363, 44] width 5 height 5
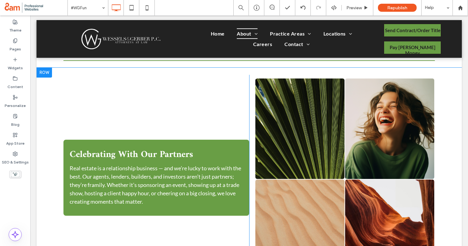
click at [455, 135] on div "Celebrating With Our Partners Real estate is a relationship business — and we’r…" at bounding box center [248, 179] width 425 height 223
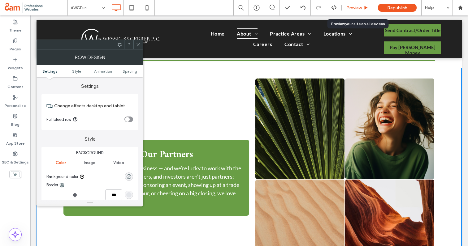
click at [359, 9] on span "Preview" at bounding box center [353, 7] width 15 height 5
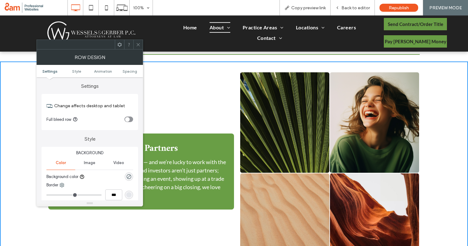
click at [137, 44] on icon at bounding box center [138, 44] width 5 height 5
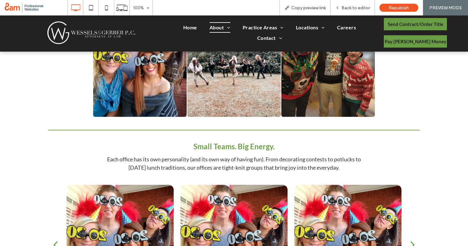
scroll to position [234, 0]
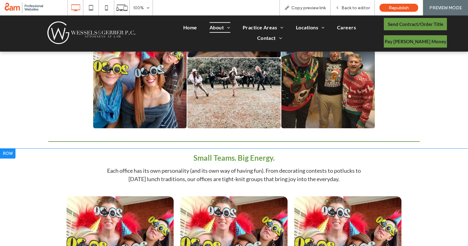
click at [255, 156] on span "Small Teams. Big Energy." at bounding box center [233, 157] width 81 height 9
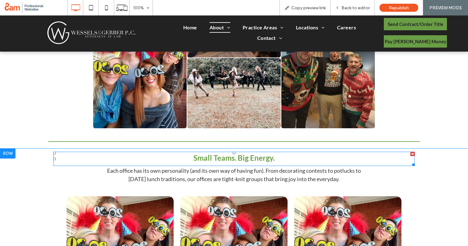
click at [259, 165] on h2 "Small Teams. Big Energy." at bounding box center [233, 158] width 361 height 13
click at [251, 158] on span "Small Teams. Big Energy." at bounding box center [233, 157] width 81 height 9
click at [255, 157] on span "Small Teams. Big Energy." at bounding box center [233, 157] width 81 height 9
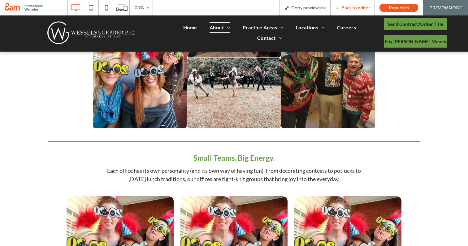
click at [346, 7] on span "Back to editor" at bounding box center [355, 7] width 28 height 5
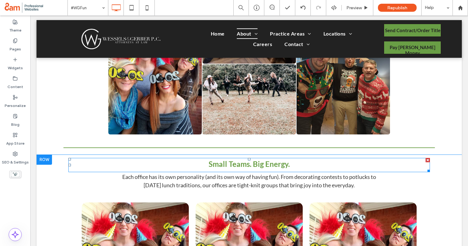
click at [240, 167] on span "Small Teams. Big Energy." at bounding box center [248, 164] width 81 height 9
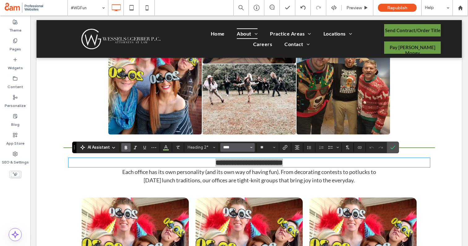
click at [231, 147] on input "****" at bounding box center [235, 147] width 26 height 5
click at [234, 179] on div "Amiri" at bounding box center [240, 181] width 27 height 7
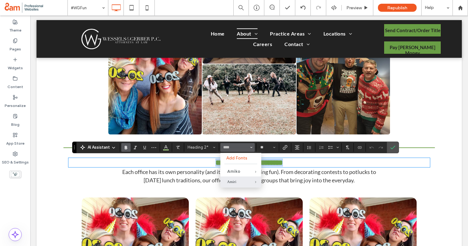
type input "*****"
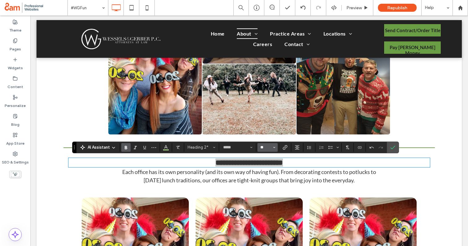
click at [264, 148] on input "**" at bounding box center [266, 147] width 12 height 5
type input "**"
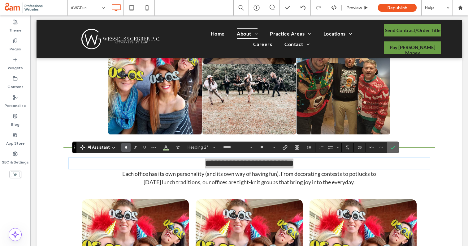
click at [393, 148] on use "Confirm" at bounding box center [392, 148] width 5 height 4
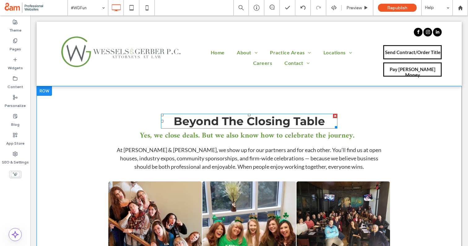
click at [274, 122] on span "Beyond The Closing Table" at bounding box center [249, 121] width 151 height 14
type input "**********"
type input "**"
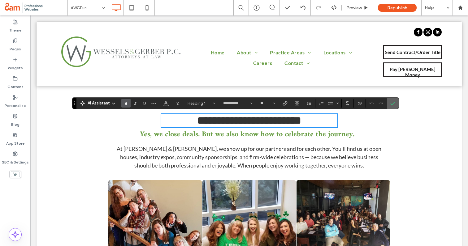
click at [395, 107] on label "Confirm" at bounding box center [392, 103] width 9 height 11
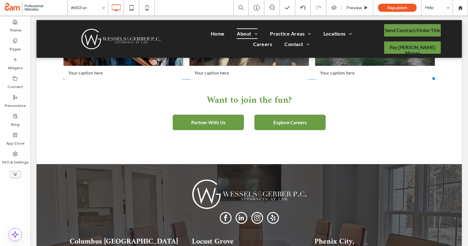
scroll to position [1018, 0]
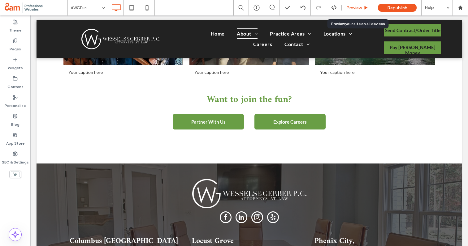
click at [358, 11] on div "Preview" at bounding box center [357, 7] width 32 height 15
click at [356, 9] on span "Preview" at bounding box center [353, 7] width 15 height 5
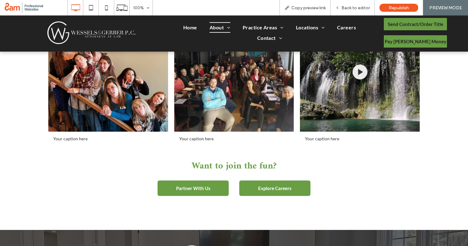
scroll to position [946, 0]
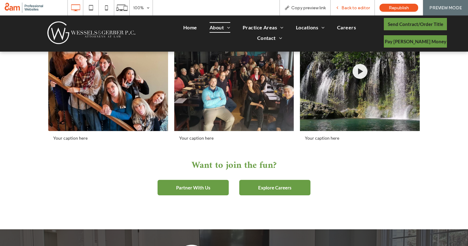
click at [344, 6] on span "Back to editor" at bounding box center [355, 7] width 28 height 5
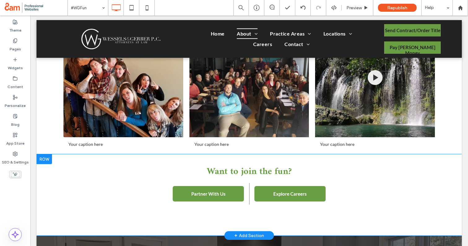
click at [47, 161] on div at bounding box center [43, 159] width 15 height 10
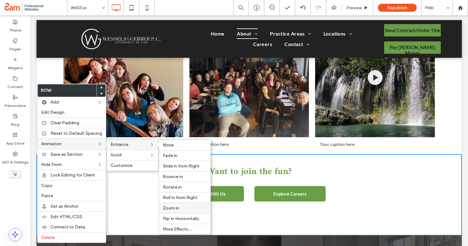
click at [176, 208] on span "Zoom in" at bounding box center [171, 208] width 16 height 5
click at [174, 197] on span "Roll in from Right" at bounding box center [180, 197] width 35 height 5
click at [174, 167] on span "Slide in from Right" at bounding box center [181, 166] width 37 height 5
click at [174, 158] on div "Fade In" at bounding box center [184, 155] width 51 height 11
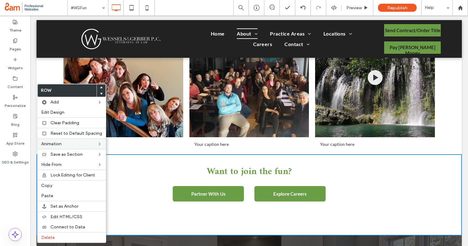
click at [47, 71] on div "Your caption here Your caption here Your caption here Your caption here Your ca…" at bounding box center [248, 14] width 425 height 279
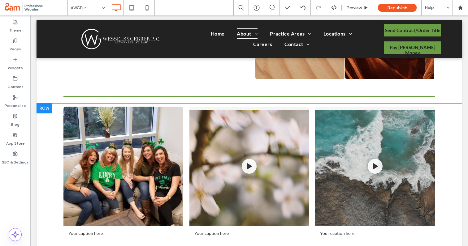
scroll to position [690, 0]
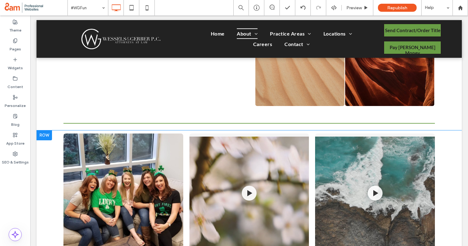
click at [43, 135] on div at bounding box center [43, 136] width 15 height 10
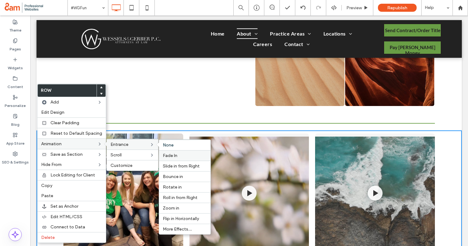
click at [175, 155] on label "Fade In" at bounding box center [185, 155] width 44 height 5
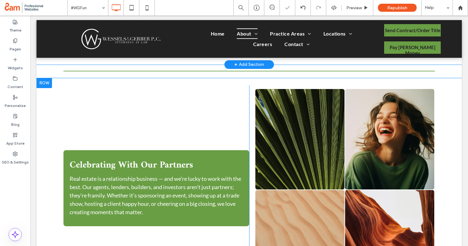
scroll to position [500, 0]
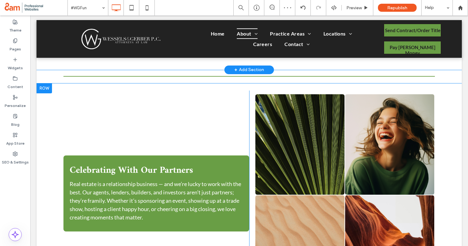
click at [44, 86] on div at bounding box center [43, 89] width 15 height 10
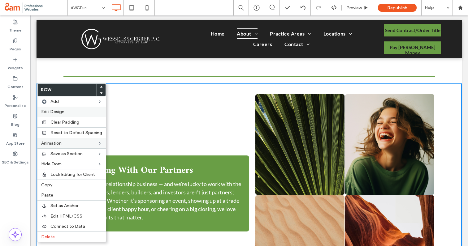
click at [86, 112] on label "Edit Design" at bounding box center [71, 111] width 61 height 5
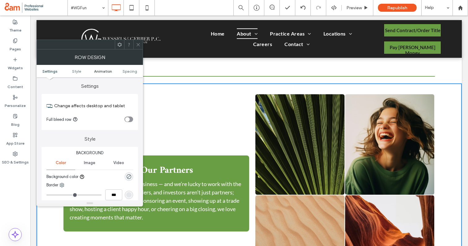
click at [100, 70] on span "Animation" at bounding box center [103, 71] width 18 height 5
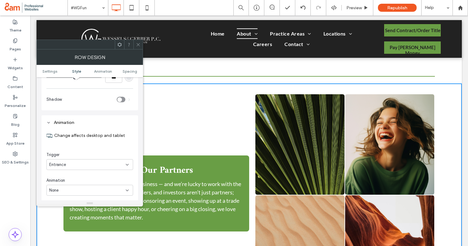
scroll to position [151, 0]
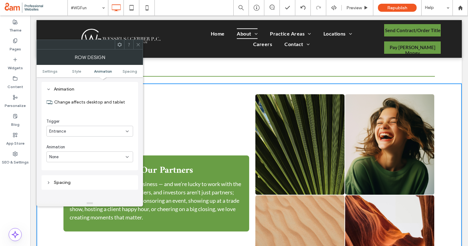
click at [92, 156] on div "None" at bounding box center [87, 157] width 76 height 6
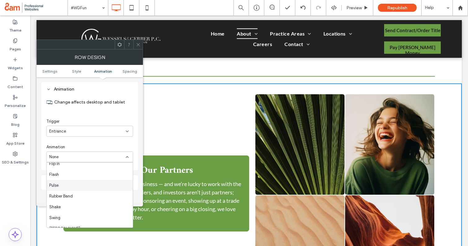
scroll to position [89, 0]
click at [72, 186] on span "Rubber Band" at bounding box center [61, 187] width 24 height 6
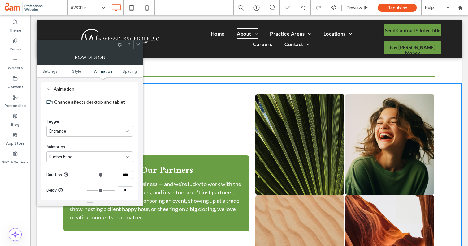
click at [71, 158] on span "Rubber Band" at bounding box center [61, 157] width 24 height 6
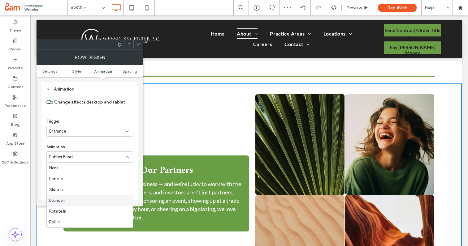
click at [63, 199] on span "Bounce In" at bounding box center [57, 201] width 17 height 6
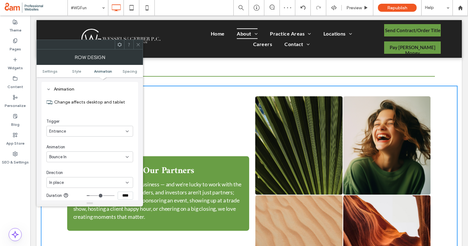
click at [72, 157] on div "Bounce In" at bounding box center [87, 157] width 76 height 6
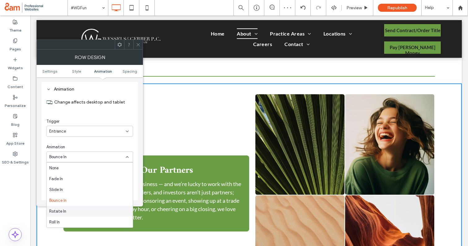
click at [62, 209] on span "Rotate In" at bounding box center [57, 211] width 17 height 6
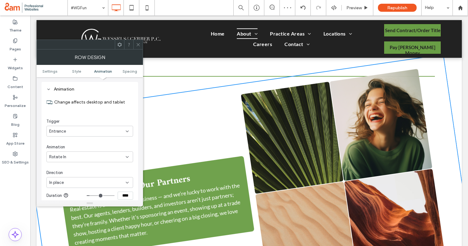
click at [74, 158] on div "Rotate In" at bounding box center [87, 157] width 76 height 6
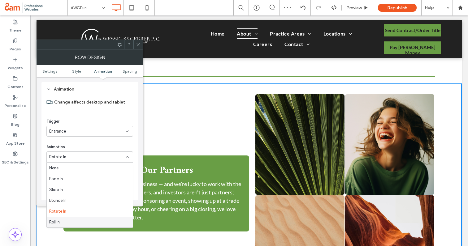
click at [66, 222] on div "Roll In" at bounding box center [90, 222] width 86 height 11
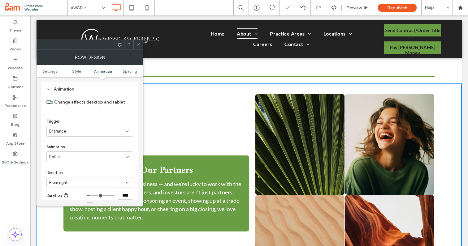
click at [75, 157] on div "Roll In" at bounding box center [87, 157] width 76 height 6
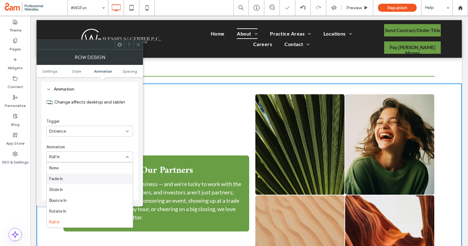
click at [71, 179] on div "Fade In" at bounding box center [90, 179] width 86 height 11
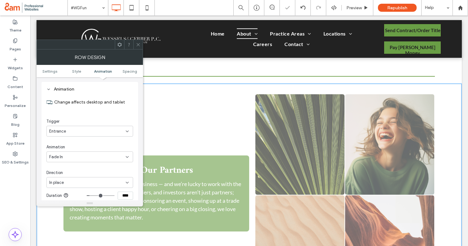
click at [75, 157] on div "Fade In" at bounding box center [87, 157] width 76 height 6
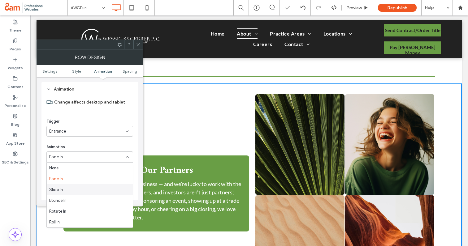
click at [65, 186] on div "Slide In" at bounding box center [90, 189] width 86 height 11
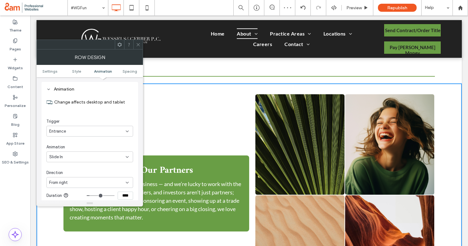
click at [78, 182] on div "From right" at bounding box center [87, 183] width 76 height 6
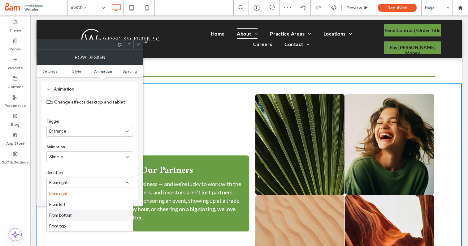
click at [71, 218] on span "From bottom" at bounding box center [60, 215] width 23 height 6
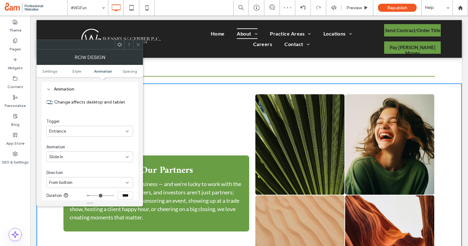
click at [81, 157] on div "Slide In" at bounding box center [87, 157] width 76 height 6
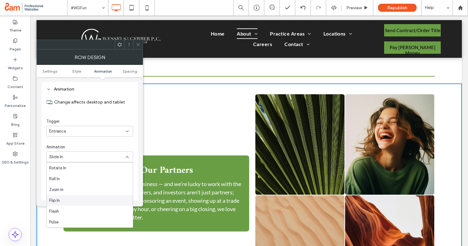
scroll to position [47, 0]
click at [69, 157] on div "Slide In" at bounding box center [87, 157] width 76 height 6
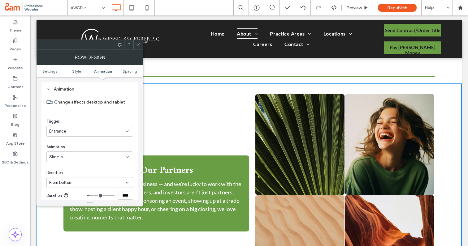
click at [66, 157] on div "Slide In" at bounding box center [87, 157] width 76 height 6
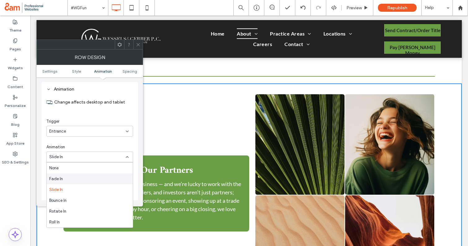
click at [61, 181] on span "Fade In" at bounding box center [56, 179] width 14 height 6
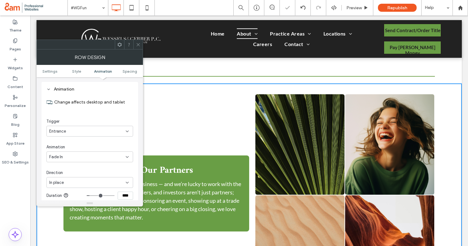
click at [139, 46] on icon at bounding box center [138, 44] width 5 height 5
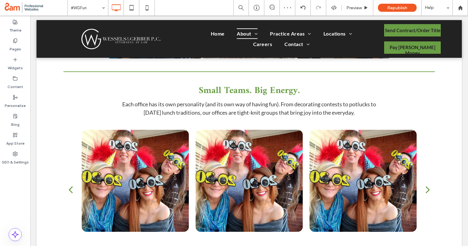
scroll to position [297, 0]
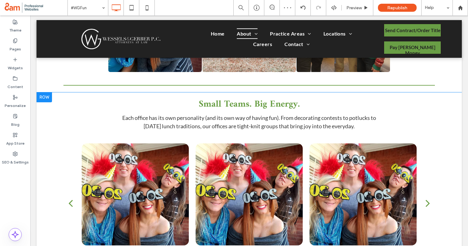
click at [41, 98] on div at bounding box center [43, 97] width 15 height 10
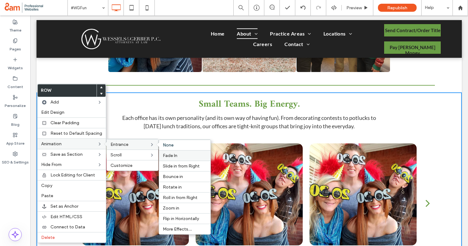
click at [169, 157] on span "Fade In" at bounding box center [170, 155] width 15 height 5
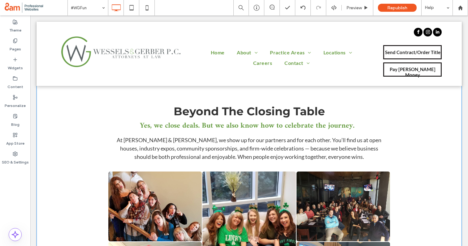
scroll to position [0, 0]
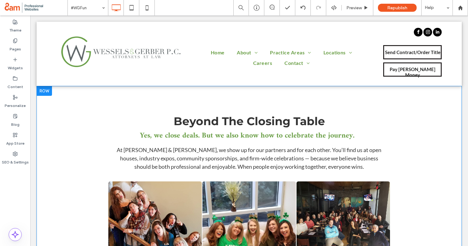
click at [46, 93] on div at bounding box center [43, 91] width 15 height 10
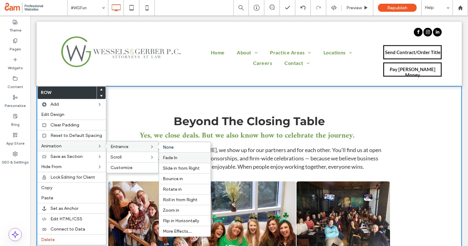
click at [170, 157] on span "Fade In" at bounding box center [170, 157] width 15 height 5
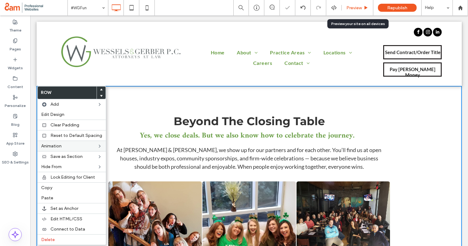
click at [352, 10] on span "Preview" at bounding box center [353, 7] width 15 height 5
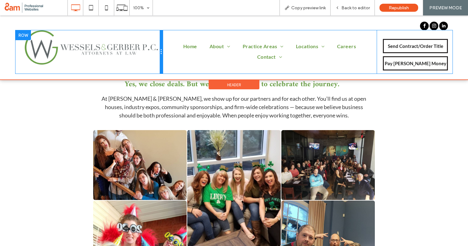
scroll to position [52, 0]
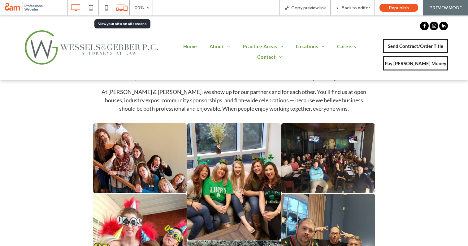
click at [126, 8] on icon at bounding box center [122, 8] width 12 height 12
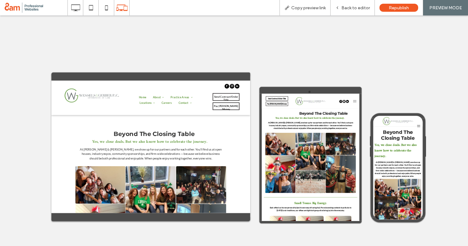
scroll to position [0, 0]
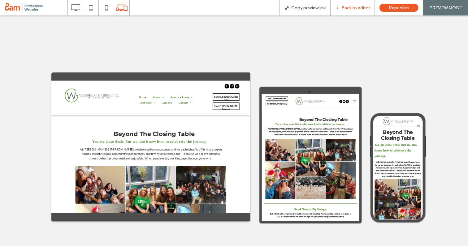
click at [351, 11] on div "Back to editor" at bounding box center [352, 7] width 44 height 15
click at [348, 5] on span "Back to editor" at bounding box center [355, 7] width 28 height 5
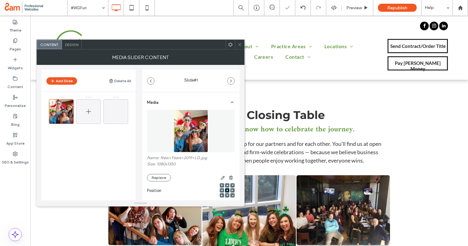
click at [90, 109] on icon at bounding box center [88, 111] width 7 height 7
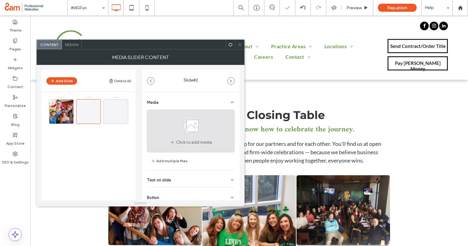
scroll to position [0, 0]
click at [180, 134] on icon at bounding box center [190, 126] width 31 height 20
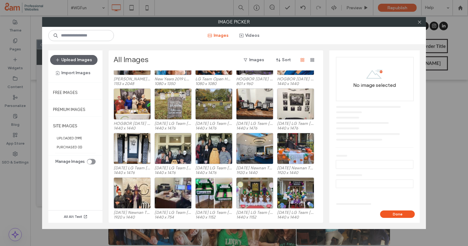
scroll to position [267, 0]
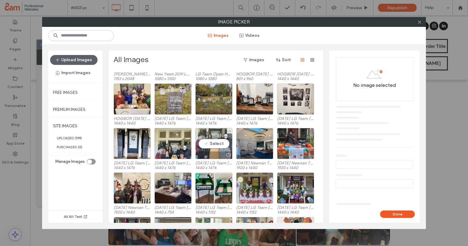
click at [213, 143] on div "Select" at bounding box center [213, 143] width 37 height 31
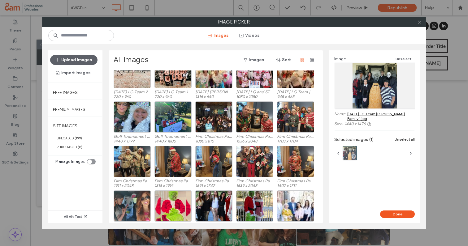
scroll to position [440, 0]
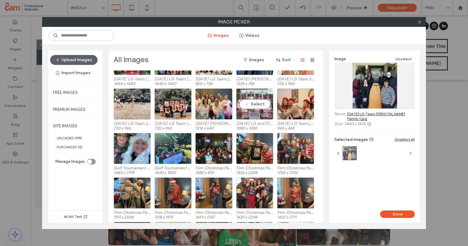
click at [256, 105] on div "Select" at bounding box center [254, 103] width 37 height 31
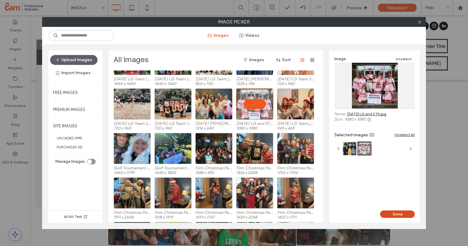
click at [395, 215] on button "Done" at bounding box center [397, 214] width 35 height 7
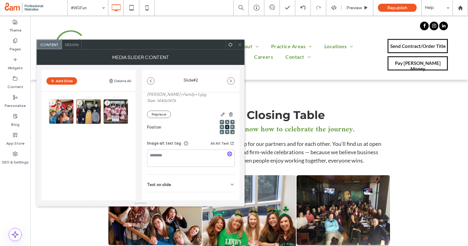
scroll to position [98, 0]
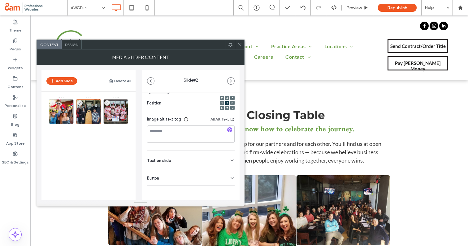
click at [218, 179] on div "Button" at bounding box center [191, 176] width 88 height 17
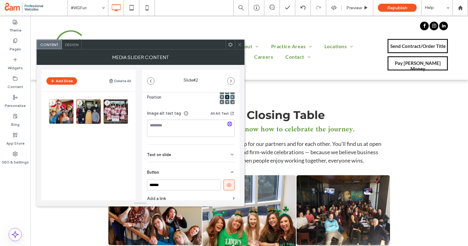
click at [230, 191] on button at bounding box center [228, 185] width 11 height 11
click at [119, 112] on div "3" at bounding box center [115, 111] width 25 height 25
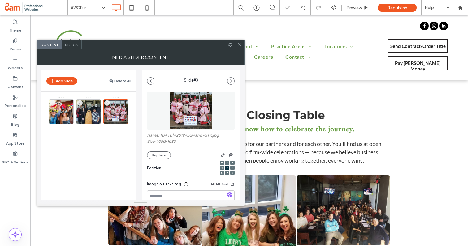
scroll to position [88, 0]
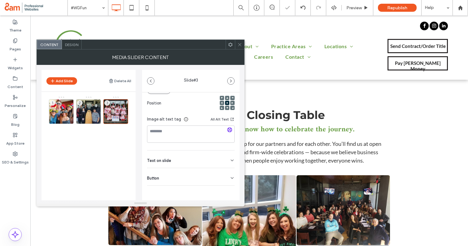
click at [224, 160] on div "Text on slide" at bounding box center [191, 159] width 88 height 17
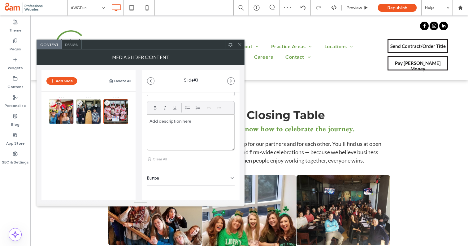
click at [222, 171] on div "Button" at bounding box center [191, 176] width 88 height 17
click at [226, 187] on button at bounding box center [228, 190] width 11 height 11
click at [239, 45] on icon at bounding box center [239, 44] width 5 height 5
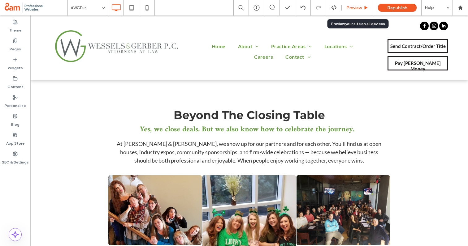
click at [346, 7] on div "Preview" at bounding box center [356, 7] width 31 height 5
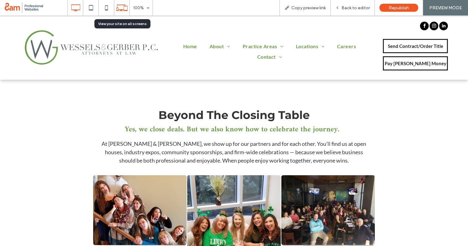
click at [121, 6] on icon at bounding box center [122, 8] width 12 height 12
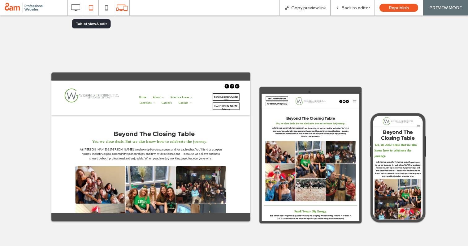
click at [95, 12] on icon at bounding box center [91, 8] width 12 height 12
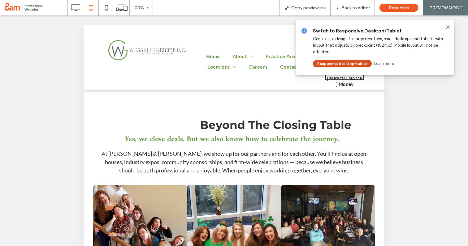
click at [355, 62] on button "Responsive desktop/tablet" at bounding box center [342, 63] width 59 height 7
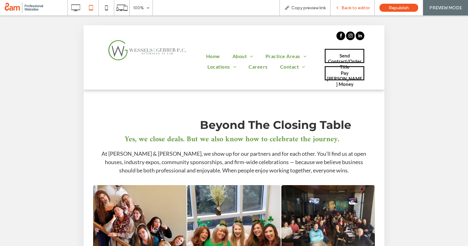
click at [355, 9] on span "Back to editor" at bounding box center [355, 7] width 28 height 5
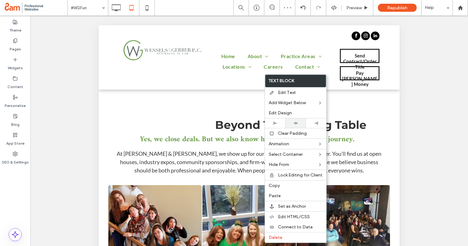
click at [295, 125] on icon at bounding box center [296, 123] width 4 height 4
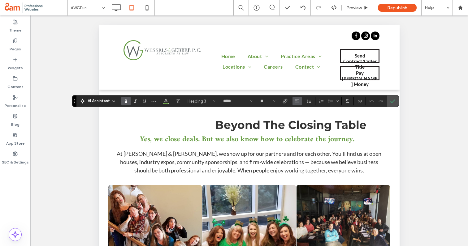
click at [297, 103] on use "Alignment" at bounding box center [297, 101] width 4 height 4
click at [302, 122] on icon "ui.textEditor.alignment.center" at bounding box center [301, 120] width 5 height 5
click at [391, 104] on span "Confirm" at bounding box center [391, 101] width 3 height 11
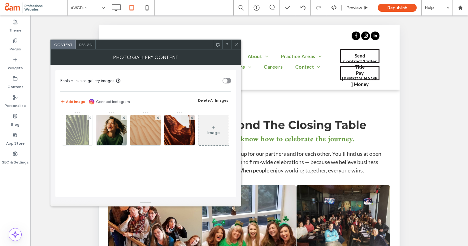
click at [75, 131] on img at bounding box center [77, 130] width 23 height 30
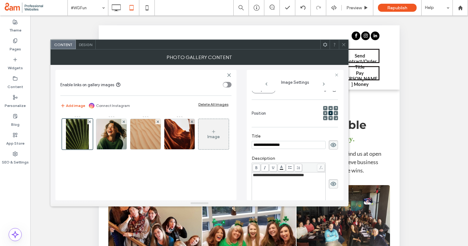
click at [333, 145] on icon at bounding box center [333, 145] width 6 height 7
click at [330, 182] on icon at bounding box center [333, 184] width 6 height 7
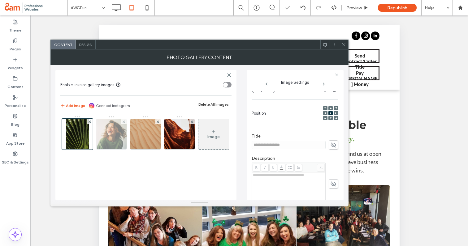
click at [115, 139] on img at bounding box center [111, 134] width 30 height 30
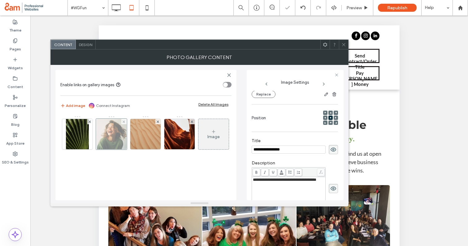
scroll to position [77, 0]
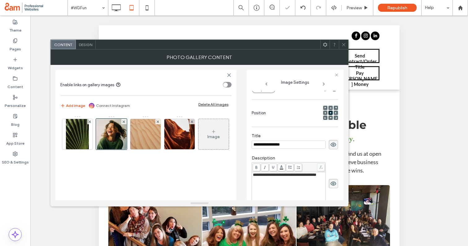
click at [331, 146] on icon at bounding box center [333, 144] width 6 height 7
click at [331, 185] on icon at bounding box center [333, 183] width 6 height 7
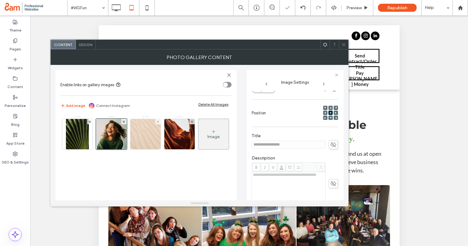
click at [140, 140] on img at bounding box center [145, 134] width 30 height 30
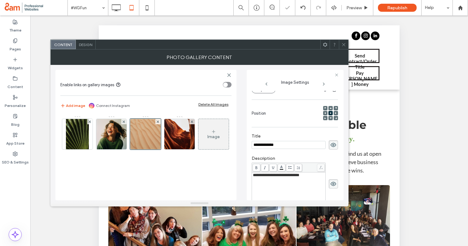
click at [330, 144] on icon at bounding box center [333, 145] width 6 height 7
click at [331, 186] on use at bounding box center [333, 184] width 6 height 4
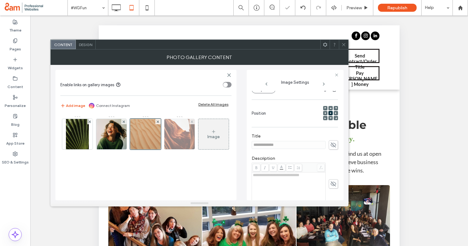
click at [173, 133] on img at bounding box center [179, 134] width 39 height 30
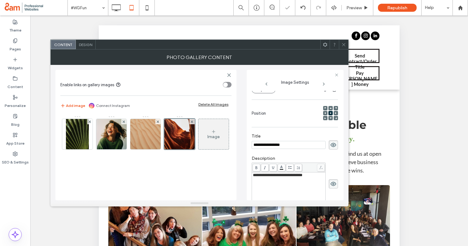
click at [331, 146] on use at bounding box center [333, 145] width 6 height 4
click at [330, 184] on icon at bounding box center [333, 184] width 6 height 7
click at [344, 44] on icon at bounding box center [343, 44] width 5 height 5
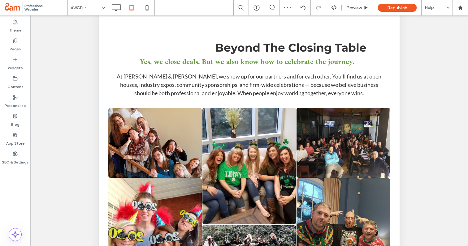
scroll to position [80, 0]
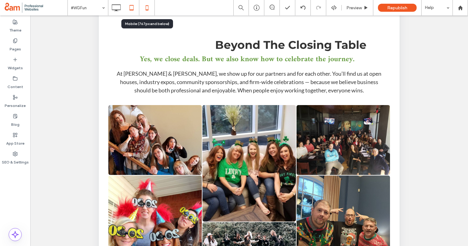
click at [147, 4] on icon at bounding box center [147, 8] width 12 height 12
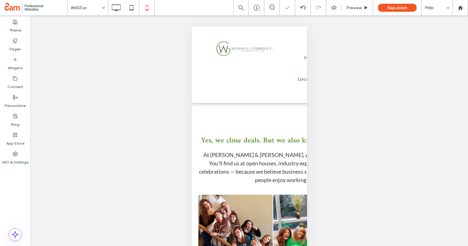
scroll to position [0, 0]
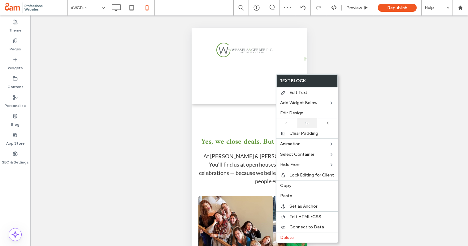
click at [307, 124] on icon at bounding box center [307, 123] width 4 height 4
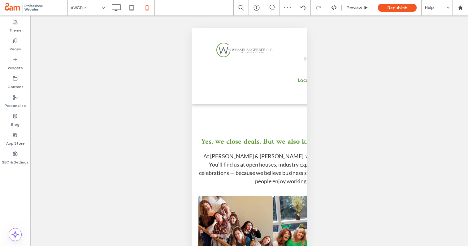
type input "*****"
type input "**"
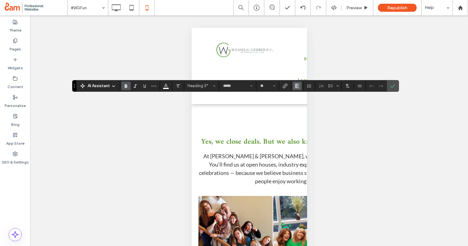
click at [298, 87] on icon "Alignment" at bounding box center [296, 86] width 5 height 5
click at [299, 105] on icon "ui.textEditor.alignment.center" at bounding box center [301, 104] width 5 height 5
click at [390, 87] on icon "Confirm" at bounding box center [392, 86] width 5 height 5
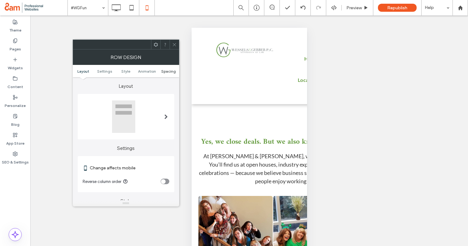
click at [173, 72] on span "Spacing" at bounding box center [168, 71] width 15 height 5
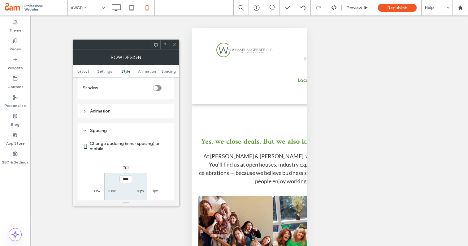
scroll to position [233, 0]
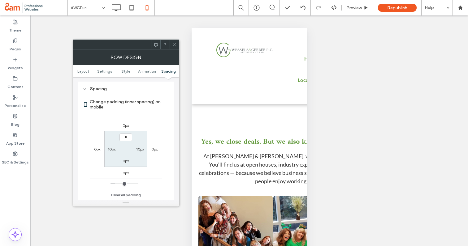
type input "***"
type input "*"
click at [175, 41] on span at bounding box center [174, 44] width 5 height 9
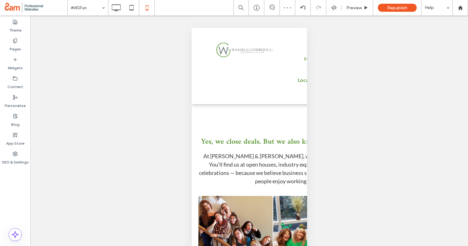
scroll to position [10, 0]
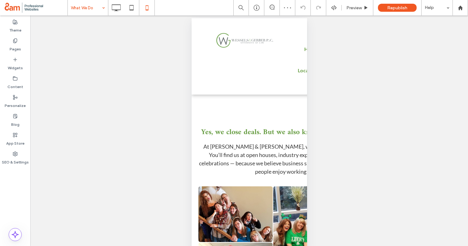
type input "*****"
type input "**"
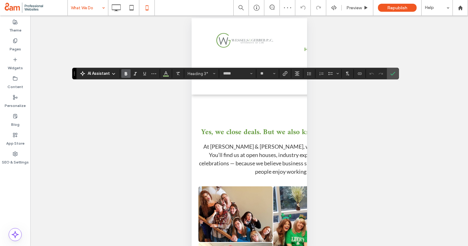
click at [177, 115] on div "Unhide? Yes Unhide? Yes Unhide? Yes Unhide? Yes Unhide? Yes Unhide? Yes" at bounding box center [248, 138] width 437 height 246
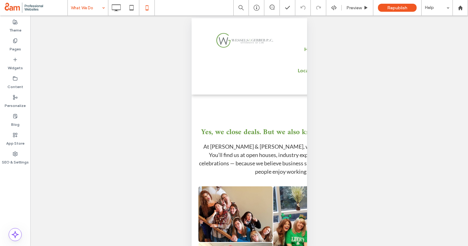
type input "*****"
type input "**"
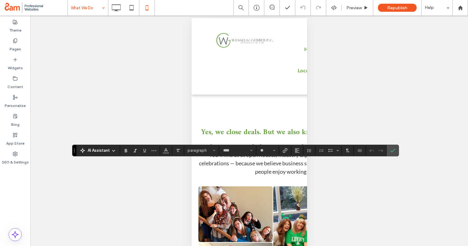
click at [172, 87] on div "Unhide? Yes Unhide? Yes Unhide? Yes Unhide? Yes Unhide? Yes Unhide? Yes" at bounding box center [248, 138] width 437 height 246
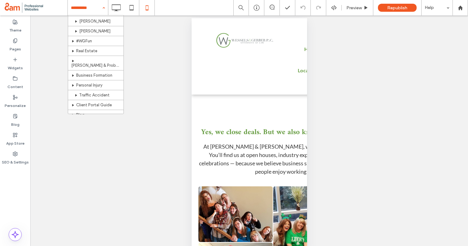
scroll to position [118, 0]
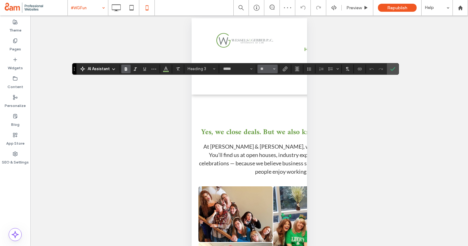
click at [260, 72] on button "**" at bounding box center [267, 69] width 20 height 9
click at [265, 67] on input "Size-input" at bounding box center [266, 69] width 12 height 5
type input "**"
click at [388, 70] on label "Confirm" at bounding box center [392, 68] width 9 height 11
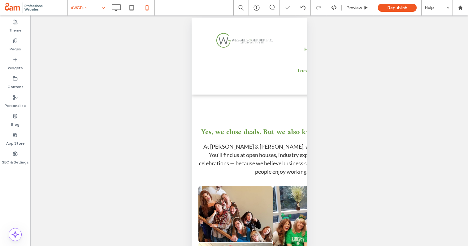
type input "****"
type input "**"
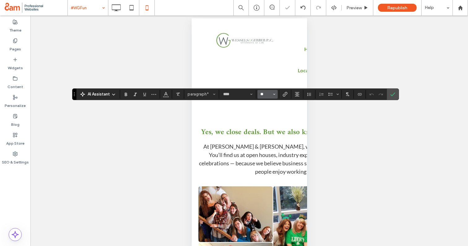
click at [266, 95] on input "**" at bounding box center [266, 94] width 12 height 5
type input "**"
click at [394, 96] on icon "Confirm" at bounding box center [392, 94] width 5 height 5
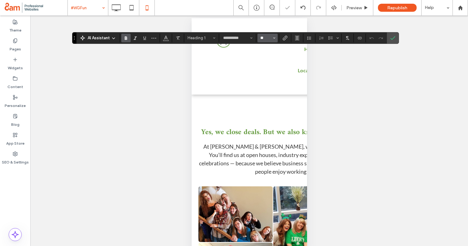
click at [261, 39] on input "**" at bounding box center [266, 38] width 12 height 5
type input "**"
click at [390, 37] on icon "Confirm" at bounding box center [392, 38] width 5 height 5
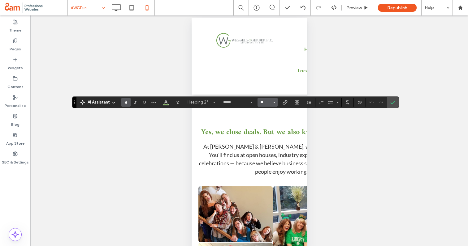
click at [261, 105] on input "**" at bounding box center [266, 102] width 12 height 5
type input "**"
click at [394, 98] on span "Confirm" at bounding box center [392, 102] width 5 height 11
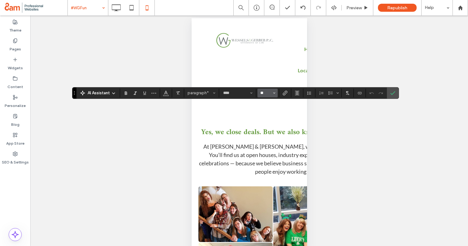
click at [268, 94] on input "**" at bounding box center [266, 93] width 12 height 5
type input "**"
click at [391, 92] on icon "Confirm" at bounding box center [392, 93] width 5 height 5
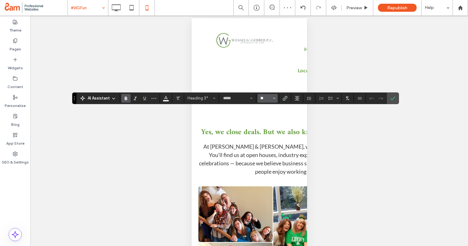
click at [265, 99] on input "**" at bounding box center [266, 98] width 12 height 5
type input "**"
click at [398, 96] on div "AI Assistant Heading 3* ***** **" at bounding box center [235, 98] width 326 height 12
click at [396, 96] on label "Confirm" at bounding box center [392, 98] width 9 height 11
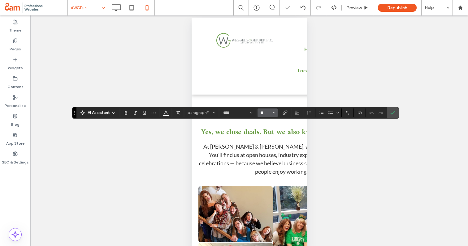
click at [265, 114] on input "**" at bounding box center [266, 112] width 12 height 5
type input "**"
click at [294, 114] on icon "Alignment" at bounding box center [296, 112] width 5 height 5
click at [300, 129] on label "ui.textEditor.alignment.center" at bounding box center [303, 131] width 22 height 9
click at [298, 113] on use "Alignment" at bounding box center [297, 113] width 4 height 4
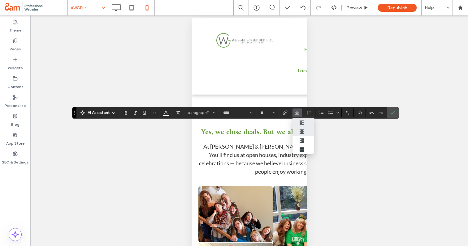
click at [300, 123] on icon "ui.textEditor.alignment.left" at bounding box center [301, 122] width 5 height 5
click at [394, 114] on icon "Confirm" at bounding box center [392, 112] width 5 height 5
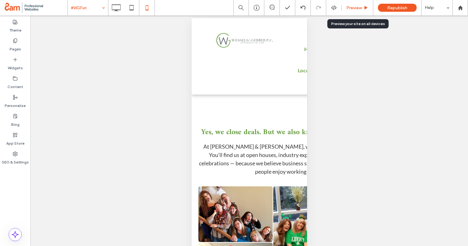
click at [349, 8] on span "Preview" at bounding box center [353, 7] width 15 height 5
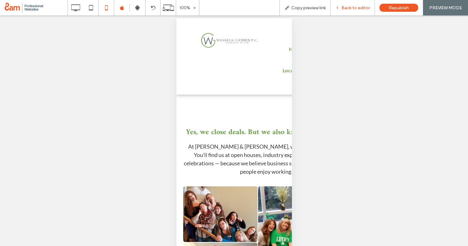
click at [346, 7] on span "Back to editor" at bounding box center [355, 7] width 28 height 5
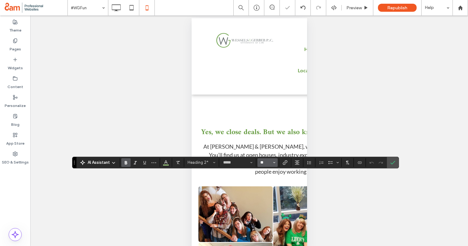
click at [265, 162] on input "**" at bounding box center [266, 162] width 12 height 5
type input "**"
click at [394, 163] on icon "Confirm" at bounding box center [392, 162] width 5 height 5
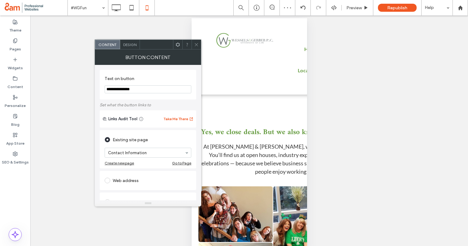
click at [127, 46] on span "Design" at bounding box center [129, 44] width 13 height 5
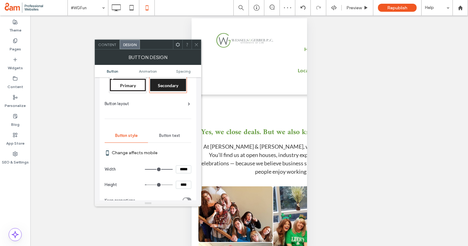
scroll to position [15, 0]
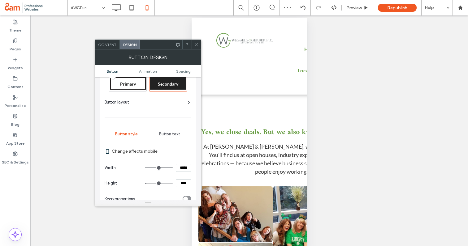
click at [169, 137] on div "Button text" at bounding box center [169, 134] width 43 height 14
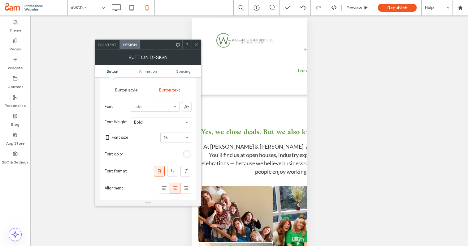
scroll to position [65, 0]
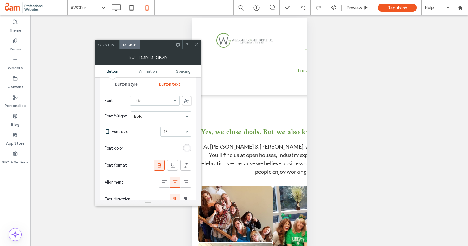
click at [195, 49] on span at bounding box center [196, 44] width 5 height 9
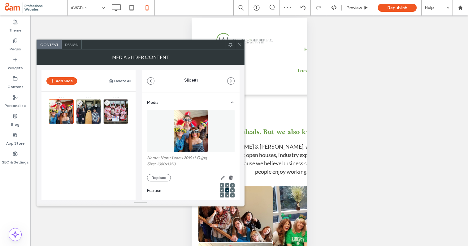
click at [73, 46] on span "Design" at bounding box center [71, 44] width 13 height 5
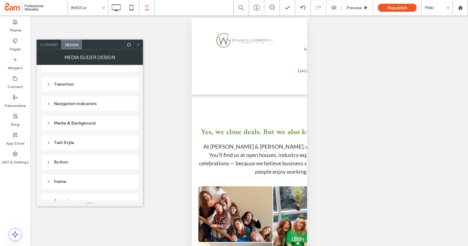
scroll to position [94, 0]
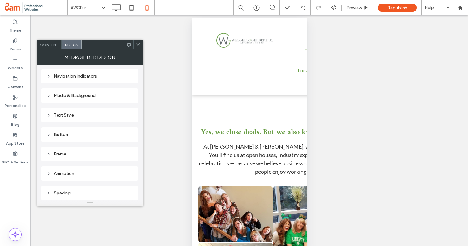
click at [64, 191] on div "Spacing" at bounding box center [89, 193] width 87 height 5
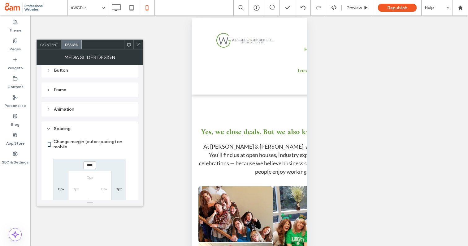
scroll to position [203, 0]
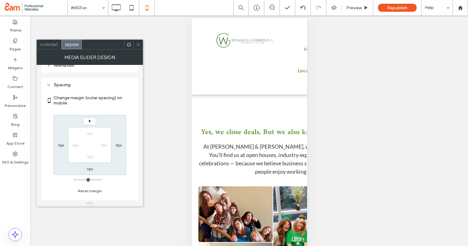
type input "***"
type input "*"
click at [137, 47] on span at bounding box center [138, 44] width 5 height 9
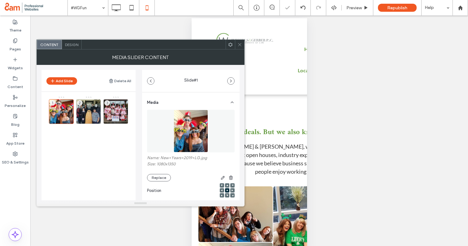
click at [238, 45] on icon at bounding box center [239, 44] width 5 height 5
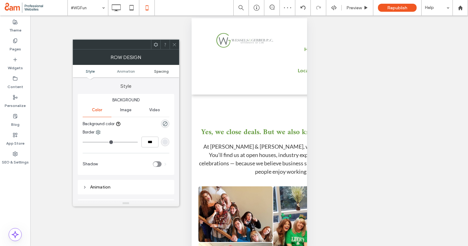
click at [155, 71] on span "Spacing" at bounding box center [161, 71] width 15 height 5
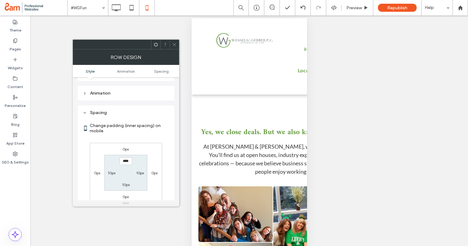
scroll to position [118, 0]
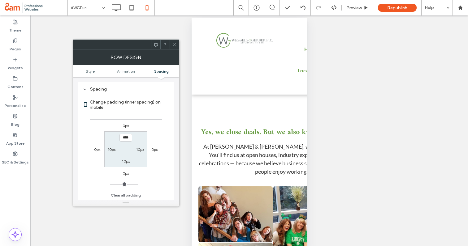
click at [175, 44] on icon at bounding box center [174, 44] width 5 height 5
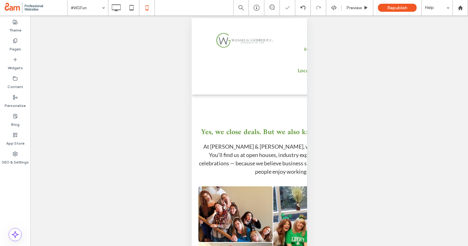
scroll to position [0, 0]
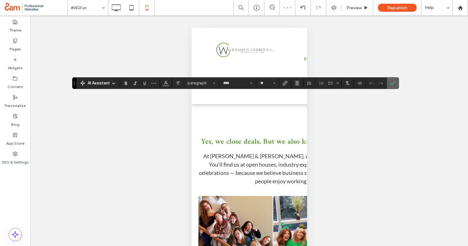
click at [392, 81] on icon "Confirm" at bounding box center [392, 83] width 5 height 5
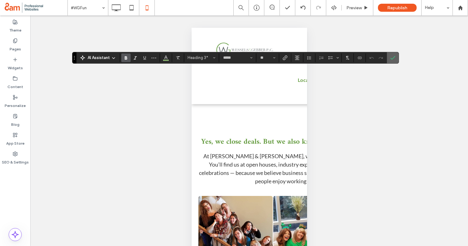
click at [395, 54] on label "Confirm" at bounding box center [392, 57] width 9 height 11
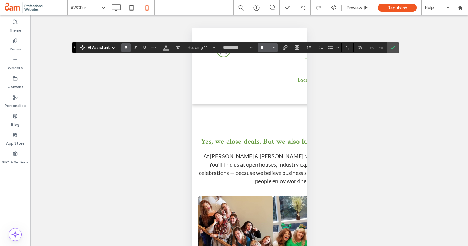
click at [265, 49] on input "**" at bounding box center [266, 47] width 12 height 5
type input "**"
click at [394, 44] on span "Confirm" at bounding box center [392, 47] width 5 height 11
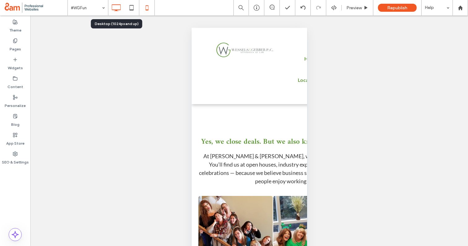
click at [116, 6] on icon at bounding box center [116, 8] width 12 height 12
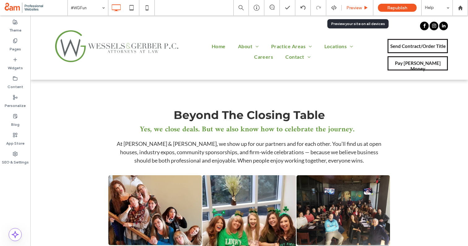
click at [353, 8] on span "Preview" at bounding box center [353, 7] width 15 height 5
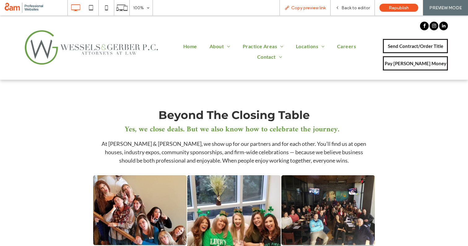
click at [318, 9] on span "Copy preview link" at bounding box center [308, 7] width 34 height 5
click at [352, 5] on div "Back to editor" at bounding box center [352, 7] width 44 height 15
click at [351, 6] on span "Back to editor" at bounding box center [355, 7] width 28 height 5
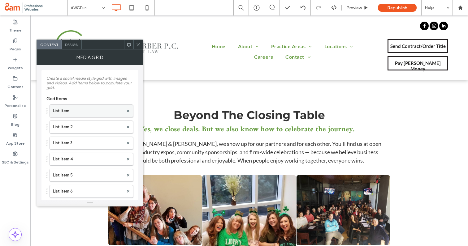
click at [87, 114] on label "List Item" at bounding box center [88, 111] width 71 height 12
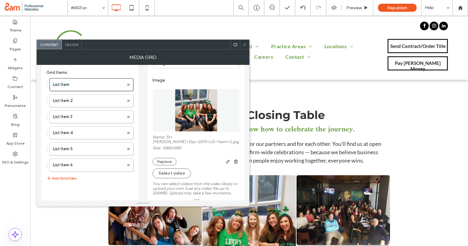
scroll to position [36, 0]
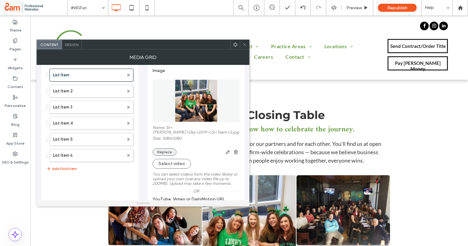
click at [164, 150] on button "Replace" at bounding box center [164, 151] width 24 height 7
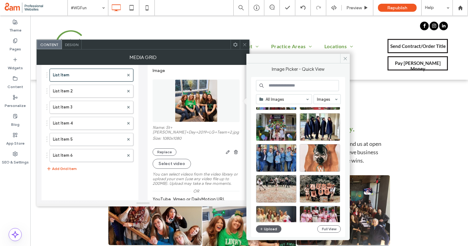
scroll to position [716, 0]
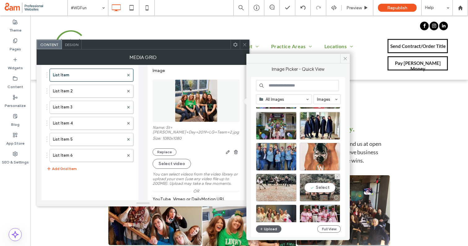
click at [316, 188] on div "Select" at bounding box center [319, 188] width 41 height 28
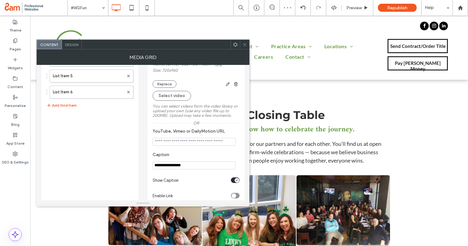
scroll to position [132, 0]
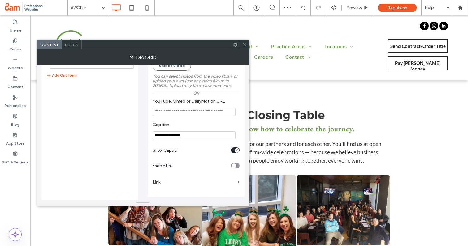
click at [174, 131] on input "**********" at bounding box center [193, 135] width 83 height 8
paste input "**********"
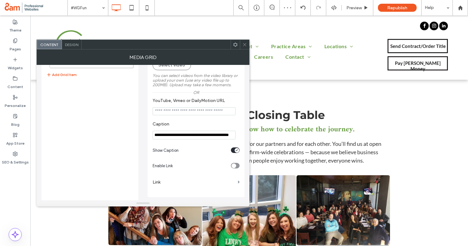
type input "**********"
click at [244, 45] on icon at bounding box center [244, 44] width 5 height 5
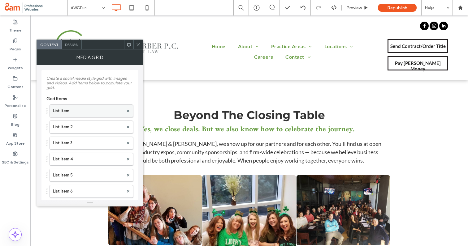
click at [82, 114] on label "List Item" at bounding box center [88, 111] width 71 height 12
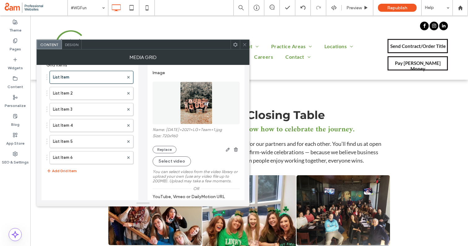
scroll to position [43, 0]
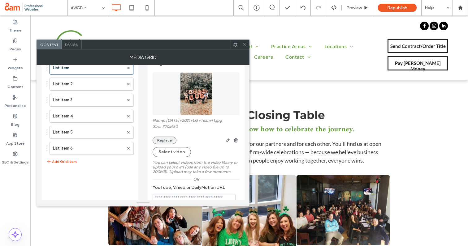
click at [171, 142] on button "Replace" at bounding box center [164, 140] width 24 height 7
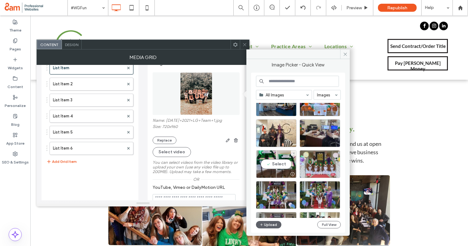
scroll to position [604, 0]
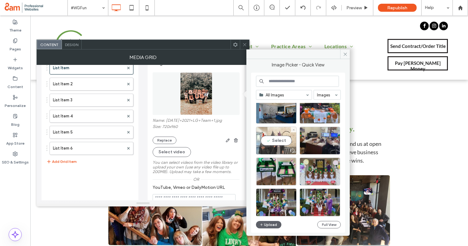
click at [286, 140] on div "Select" at bounding box center [276, 141] width 41 height 28
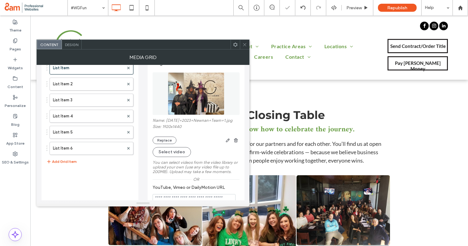
click at [244, 45] on icon at bounding box center [244, 44] width 5 height 5
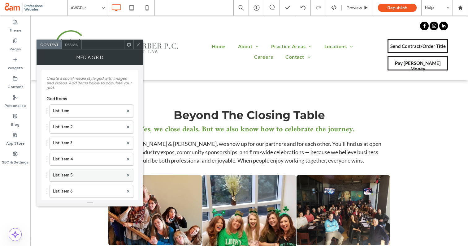
click at [80, 177] on label "List Item 5" at bounding box center [88, 175] width 71 height 12
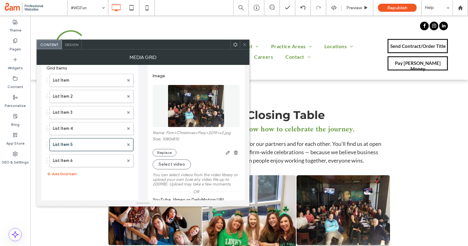
scroll to position [56, 0]
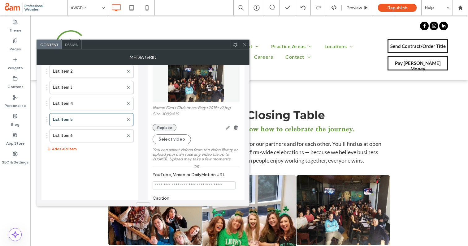
click at [171, 128] on button "Replace" at bounding box center [164, 127] width 24 height 7
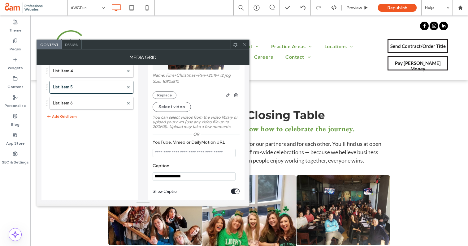
scroll to position [132, 0]
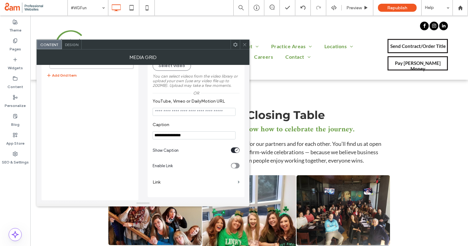
click at [182, 138] on input "**********" at bounding box center [193, 135] width 83 height 8
click at [244, 42] on icon at bounding box center [244, 44] width 5 height 5
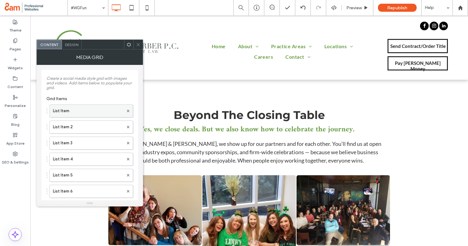
click at [80, 112] on label "List Item" at bounding box center [88, 111] width 71 height 12
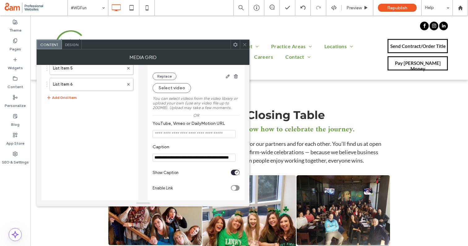
scroll to position [122, 0]
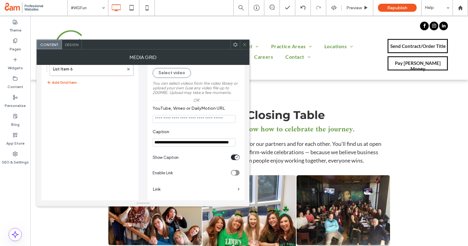
click at [183, 144] on input "**********" at bounding box center [193, 143] width 83 height 8
click at [245, 46] on icon at bounding box center [244, 44] width 5 height 5
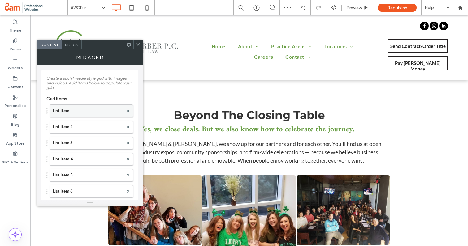
click at [82, 115] on label "List Item" at bounding box center [88, 111] width 71 height 12
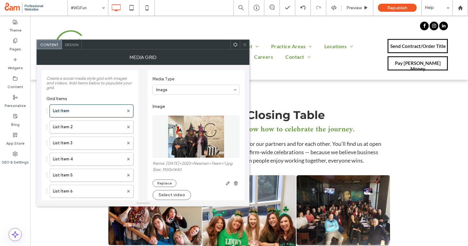
scroll to position [132, 0]
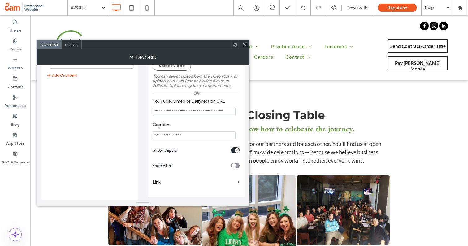
click at [167, 134] on input "Caption" at bounding box center [193, 135] width 83 height 8
type input "*"
type input "**********"
click at [246, 44] on icon at bounding box center [244, 44] width 5 height 5
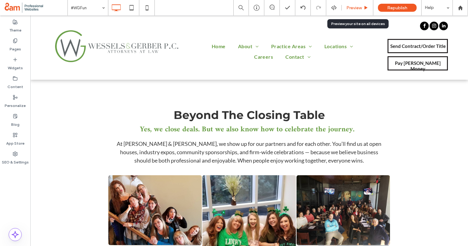
click at [351, 6] on span "Preview" at bounding box center [353, 7] width 15 height 5
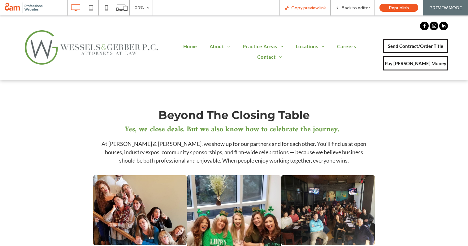
click at [321, 8] on span "Copy preview link" at bounding box center [308, 7] width 34 height 5
click at [354, 9] on span "Back to editor" at bounding box center [355, 7] width 28 height 5
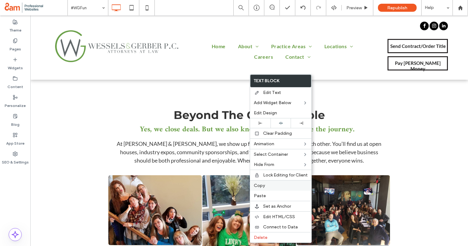
click at [264, 188] on span "Copy" at bounding box center [259, 185] width 11 height 5
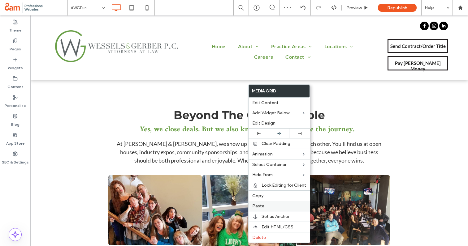
click at [261, 203] on div "Paste" at bounding box center [278, 206] width 61 height 10
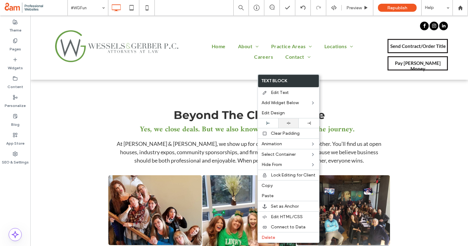
click at [285, 120] on div at bounding box center [288, 123] width 20 height 10
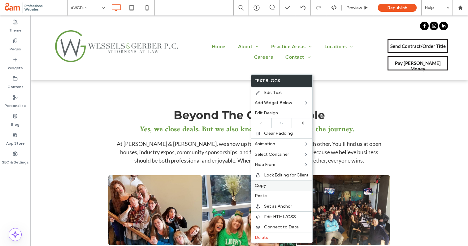
click at [266, 183] on label "Copy" at bounding box center [282, 185] width 54 height 5
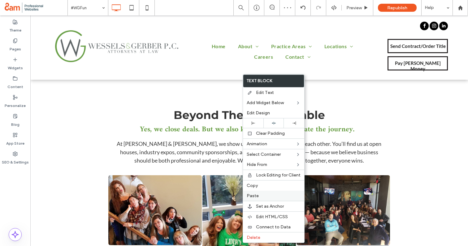
click at [255, 196] on span "Paste" at bounding box center [253, 195] width 12 height 5
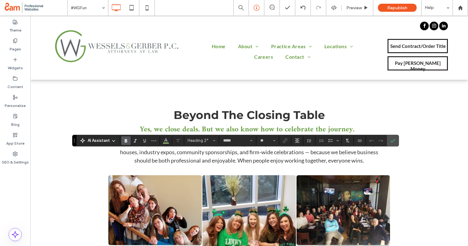
type input "****"
type input "**"
type input "*****"
type input "**"
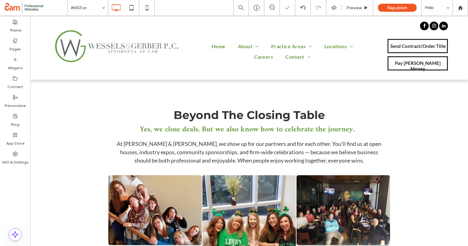
type input "****"
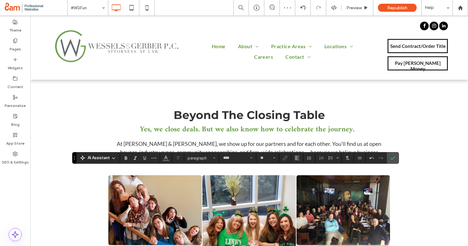
type input "**"
click at [396, 158] on label "Confirm" at bounding box center [392, 157] width 9 height 11
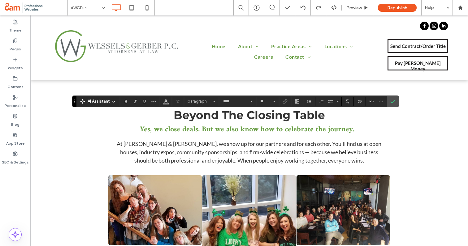
type input "**"
click at [390, 99] on icon "Confirm" at bounding box center [392, 101] width 5 height 5
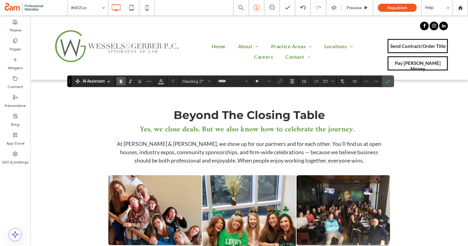
type input "****"
type input "**"
type input "*****"
type input "**"
click at [388, 79] on icon "Confirm" at bounding box center [387, 81] width 5 height 5
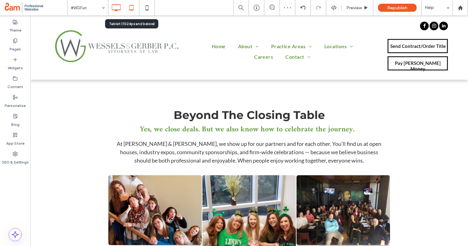
click at [127, 7] on icon at bounding box center [131, 8] width 12 height 12
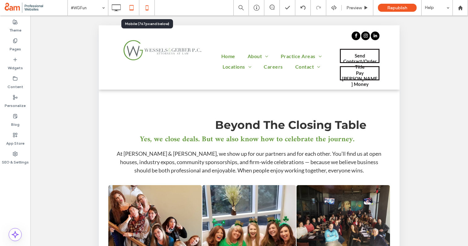
click at [147, 9] on icon at bounding box center [147, 8] width 12 height 12
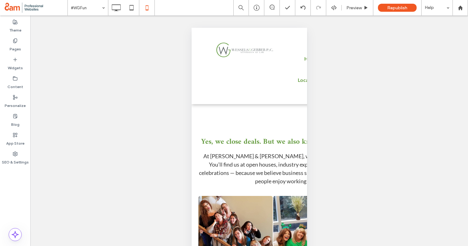
type input "****"
type input "**"
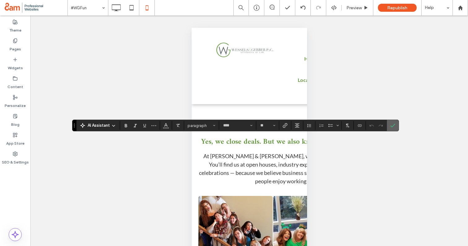
click at [388, 128] on label "Confirm" at bounding box center [392, 125] width 9 height 11
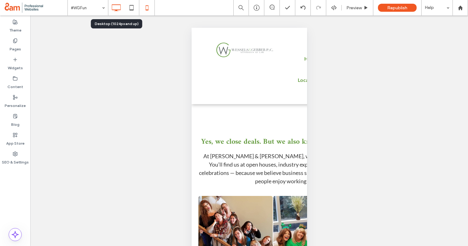
click at [115, 6] on icon at bounding box center [116, 8] width 12 height 12
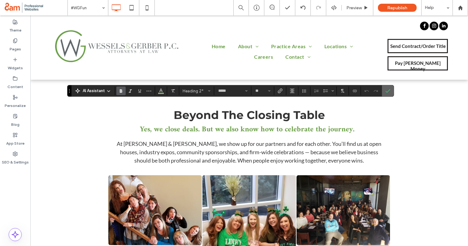
click at [391, 91] on label "Confirm" at bounding box center [387, 90] width 9 height 11
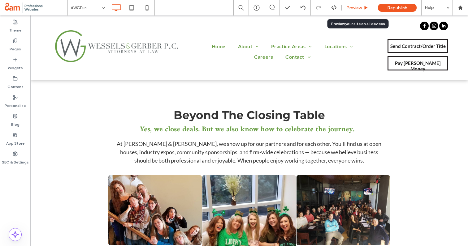
click at [348, 8] on span "Preview" at bounding box center [353, 7] width 15 height 5
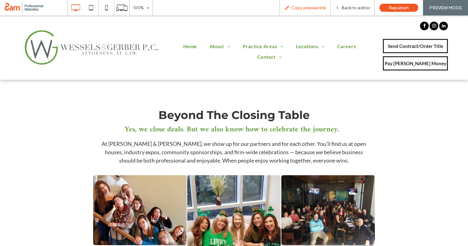
click at [303, 5] on div "Copy preview link" at bounding box center [304, 7] width 51 height 15
click at [292, 10] on span "Copy preview link" at bounding box center [308, 7] width 34 height 5
